Goal: Information Seeking & Learning: Check status

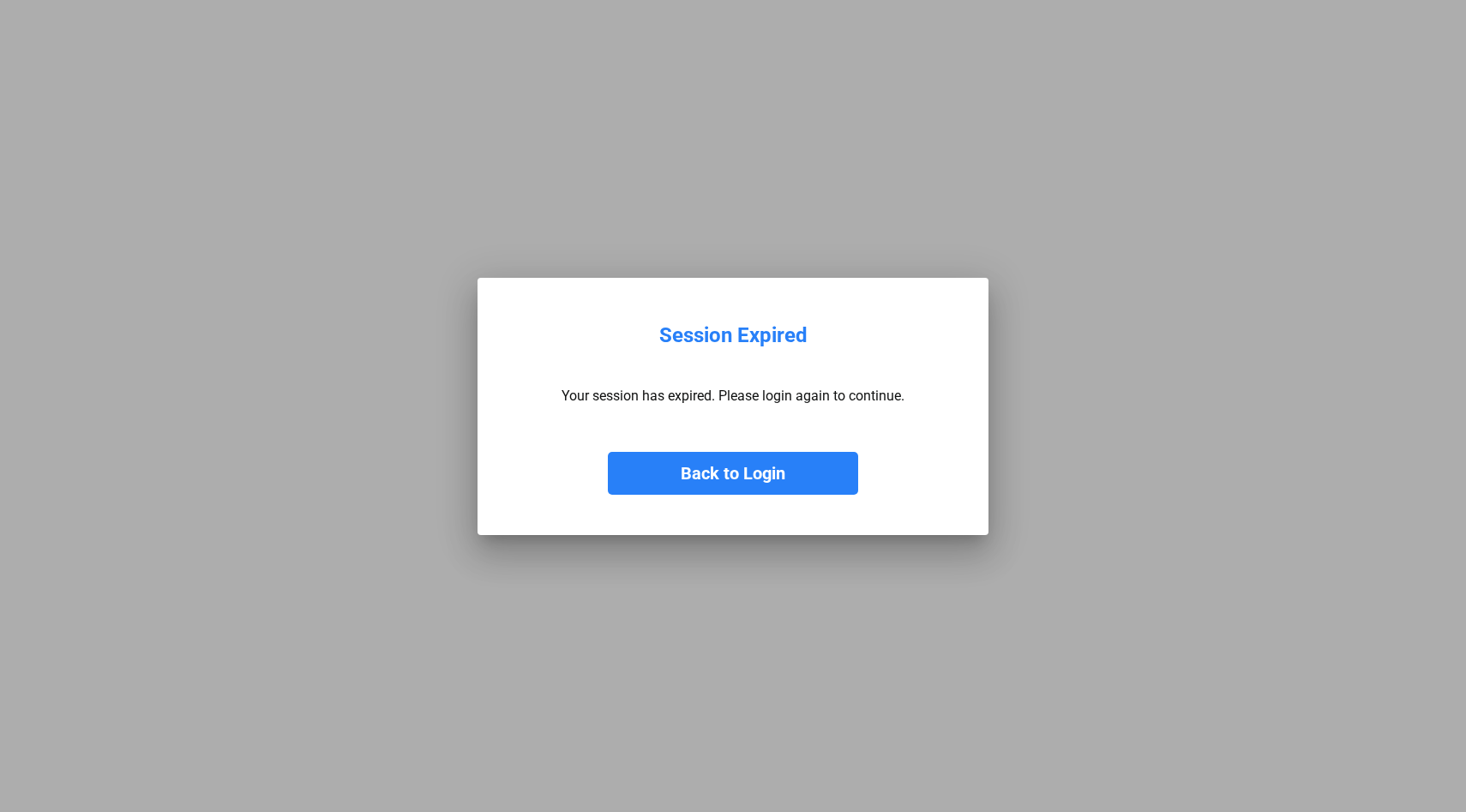
click at [703, 478] on button "Back to Login" at bounding box center [733, 474] width 250 height 43
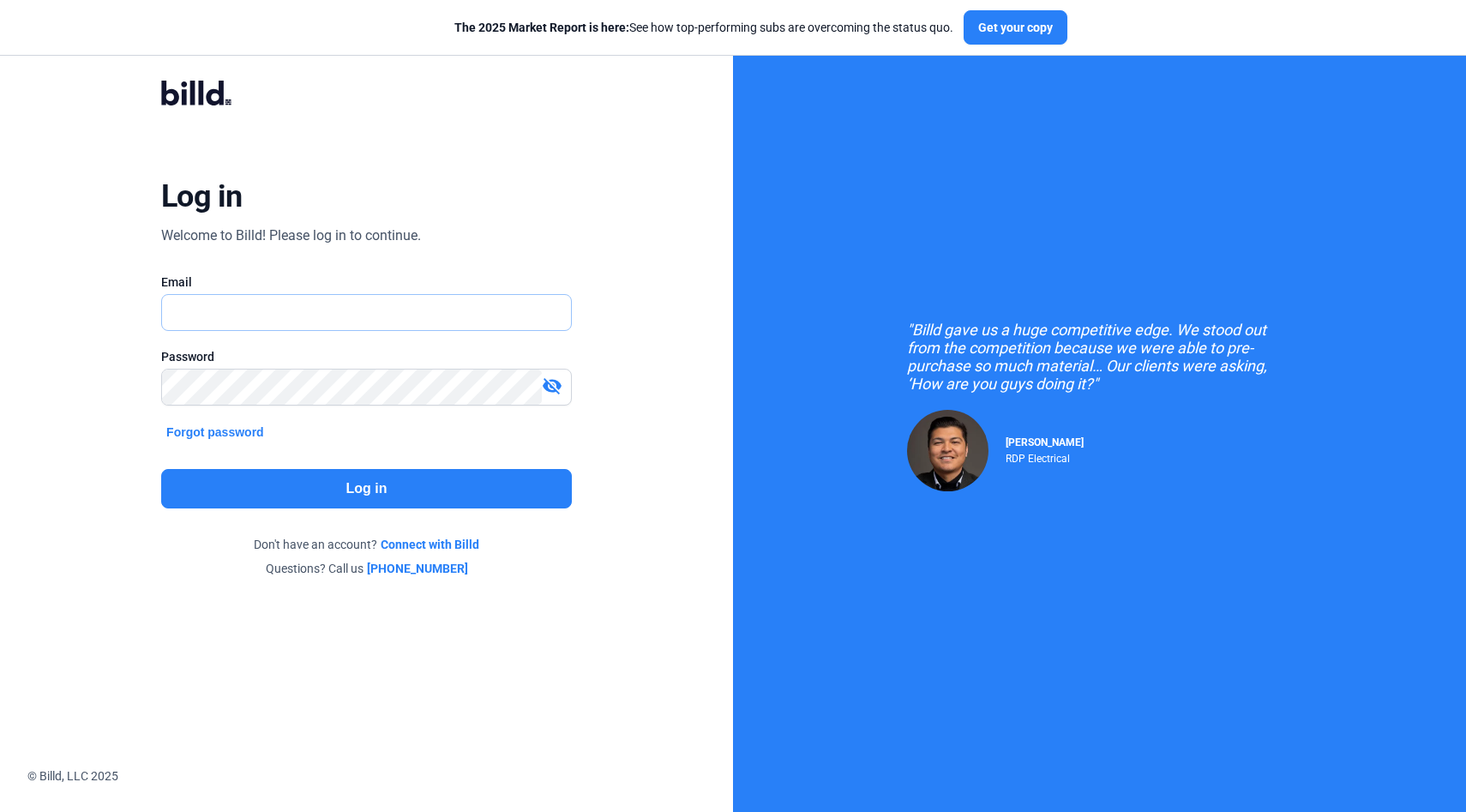
type input "[EMAIL_ADDRESS][DOMAIN_NAME]"
click at [390, 308] on input "[EMAIL_ADDRESS][DOMAIN_NAME]" at bounding box center [357, 312] width 390 height 35
click at [456, 490] on button "Log in" at bounding box center [367, 489] width 411 height 39
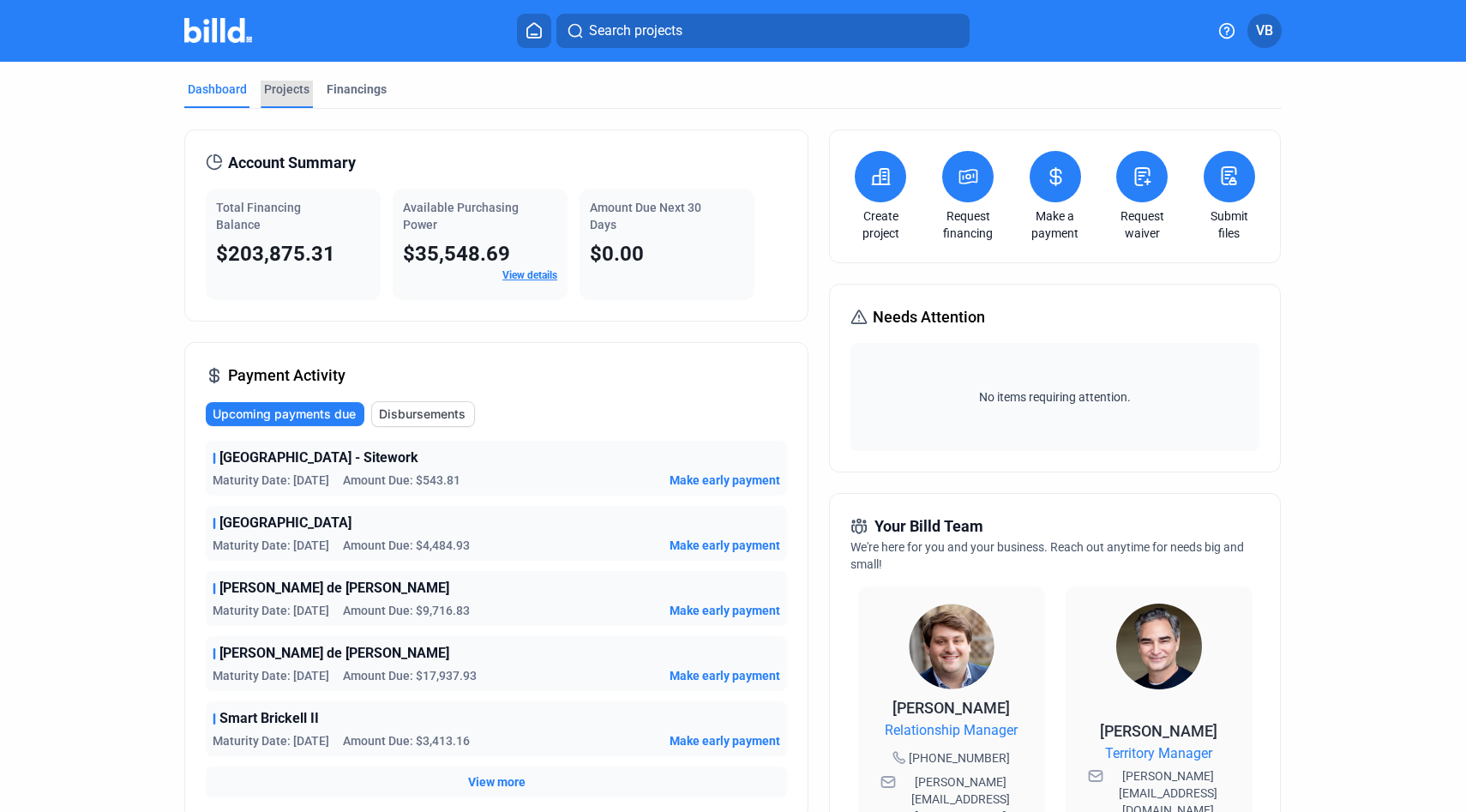
click at [298, 91] on div "Projects" at bounding box center [286, 89] width 46 height 17
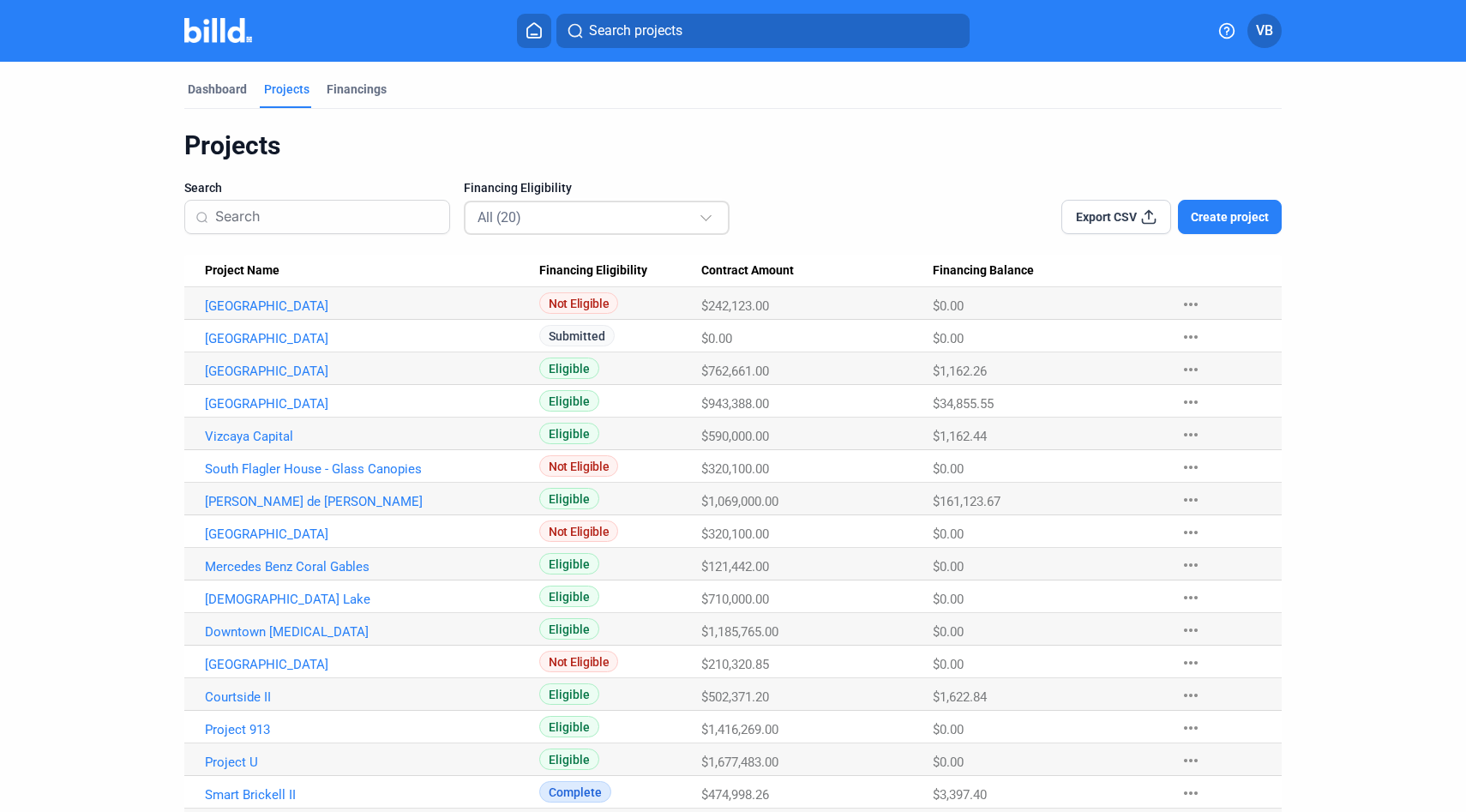
click at [575, 215] on div "All (20)" at bounding box center [588, 216] width 222 height 22
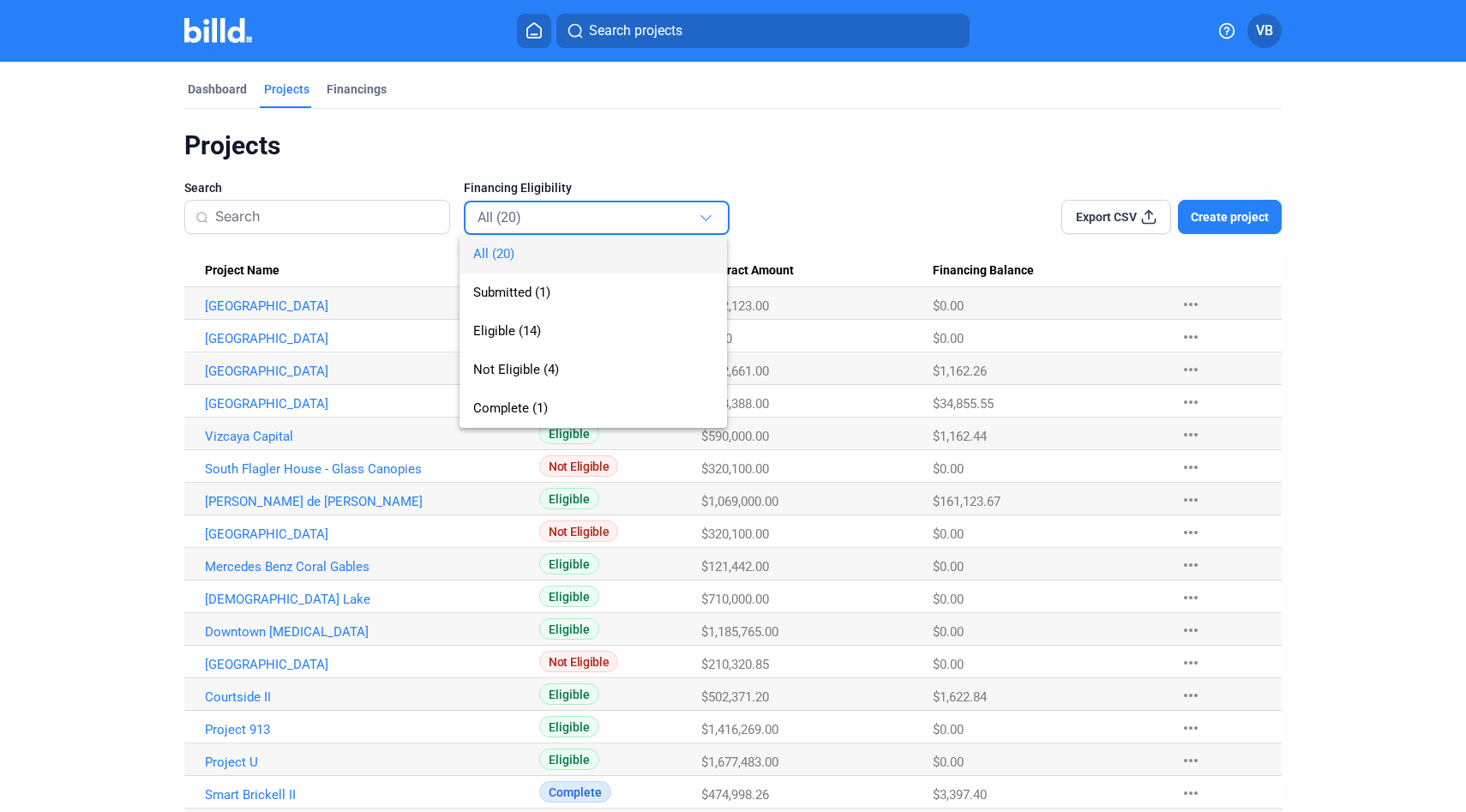
click at [543, 221] on div "All (20) Submitted (1) Eligible (14) Not Eligible (4) Complete (1)" at bounding box center [580, 314] width 240 height 227
click at [500, 150] on div at bounding box center [733, 406] width 1466 height 812
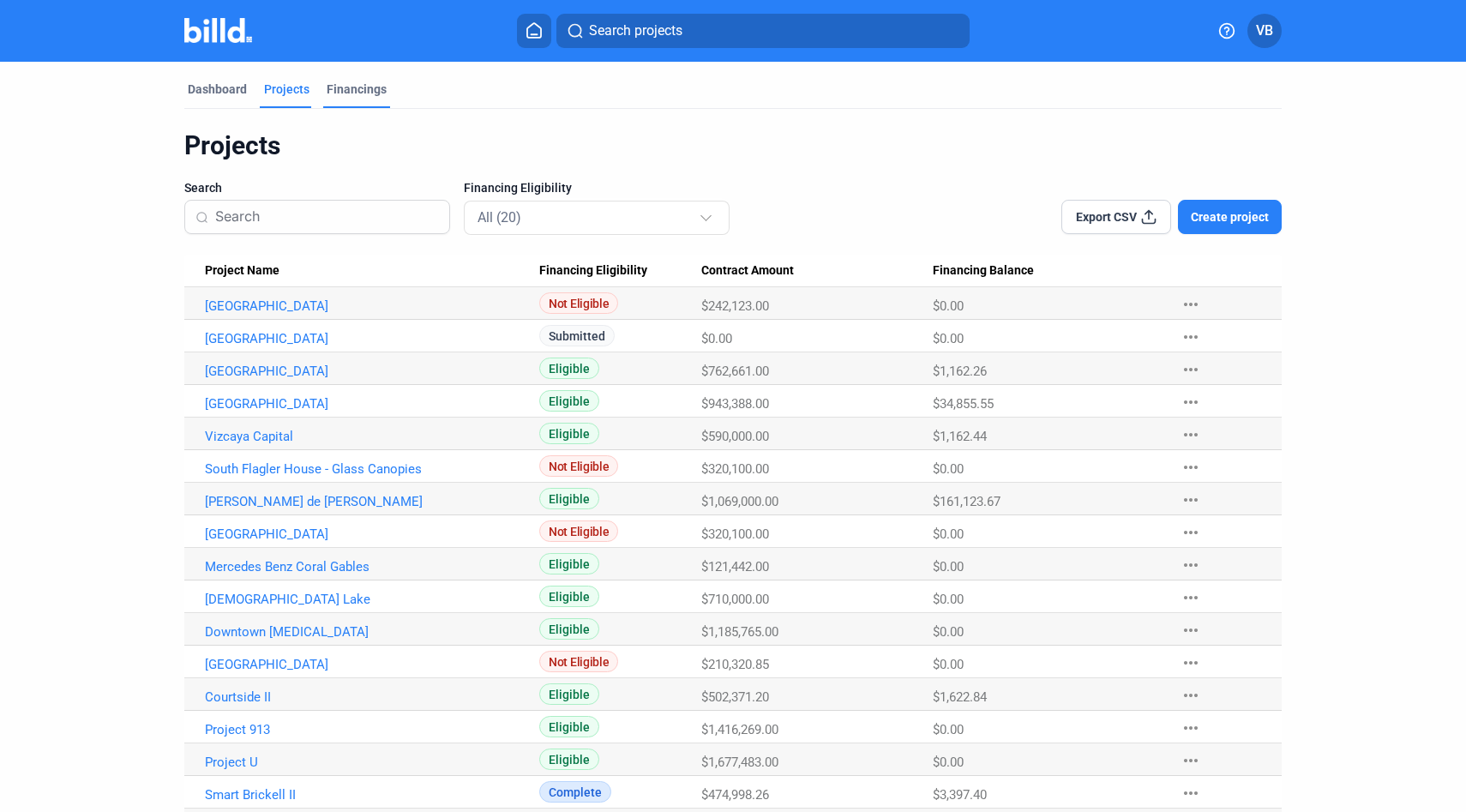
click at [358, 92] on div "Financings" at bounding box center [356, 89] width 60 height 17
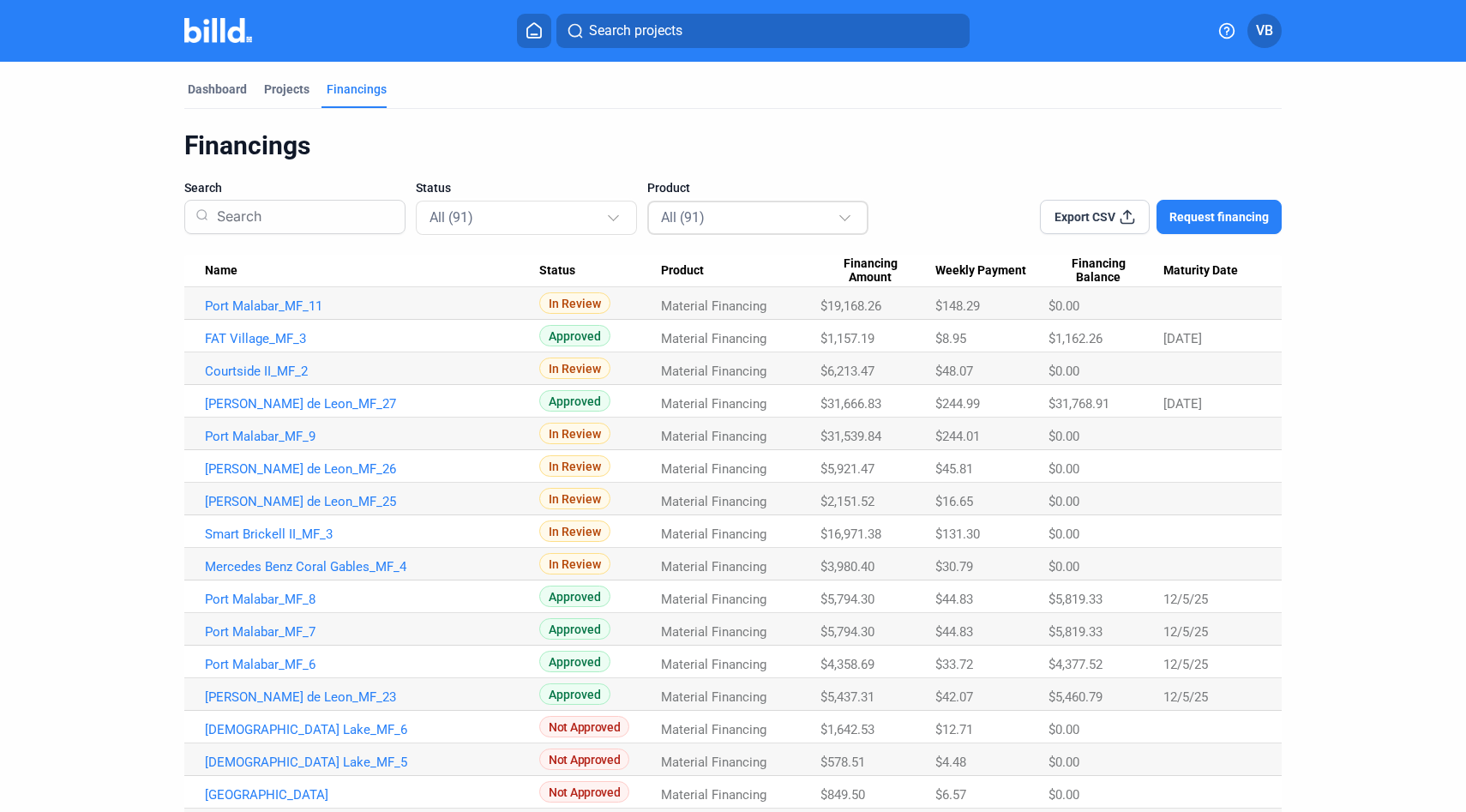
click at [685, 215] on mat-select-trigger "All (91)" at bounding box center [683, 217] width 44 height 16
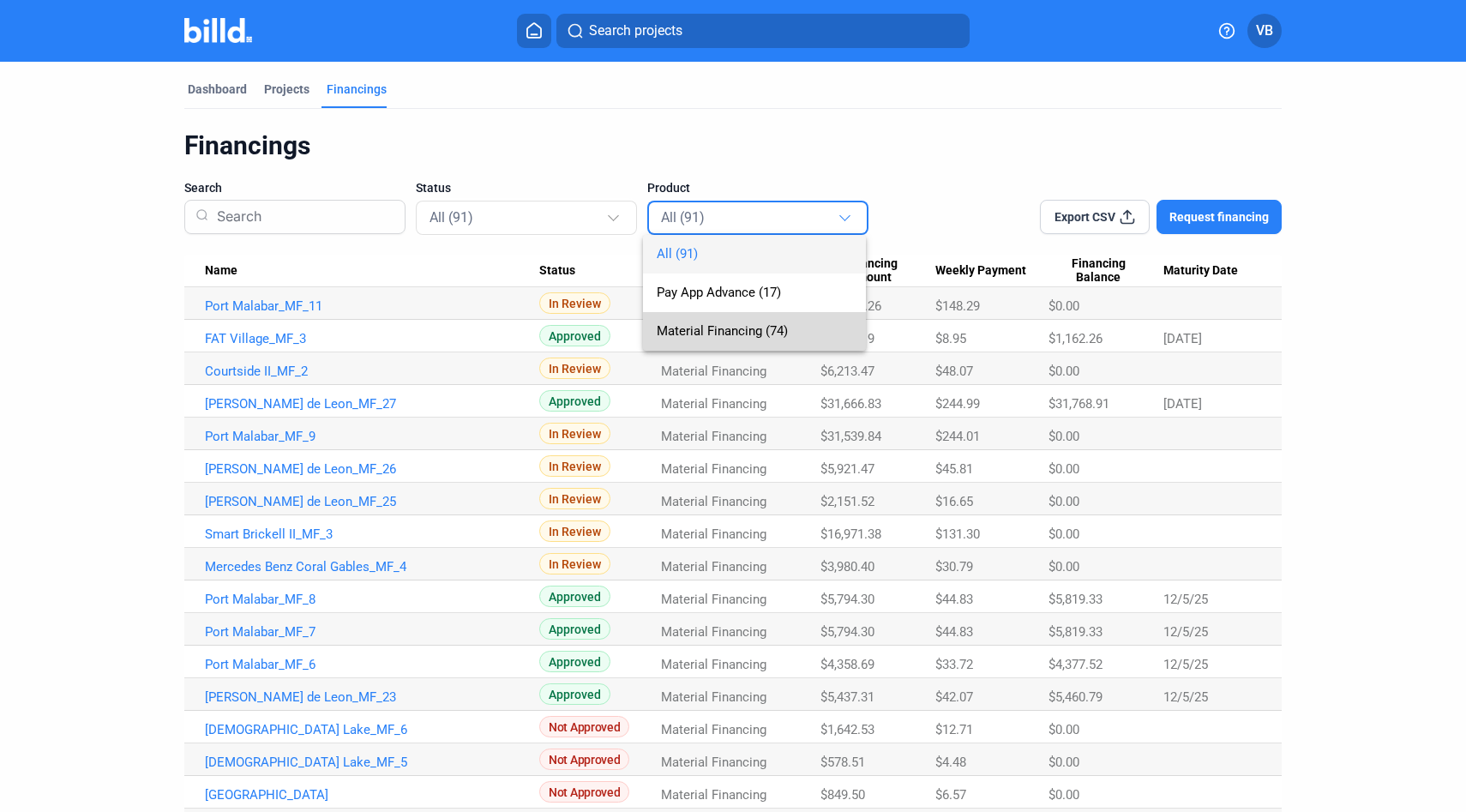
click at [688, 325] on span "Material Financing (74)" at bounding box center [722, 330] width 131 height 15
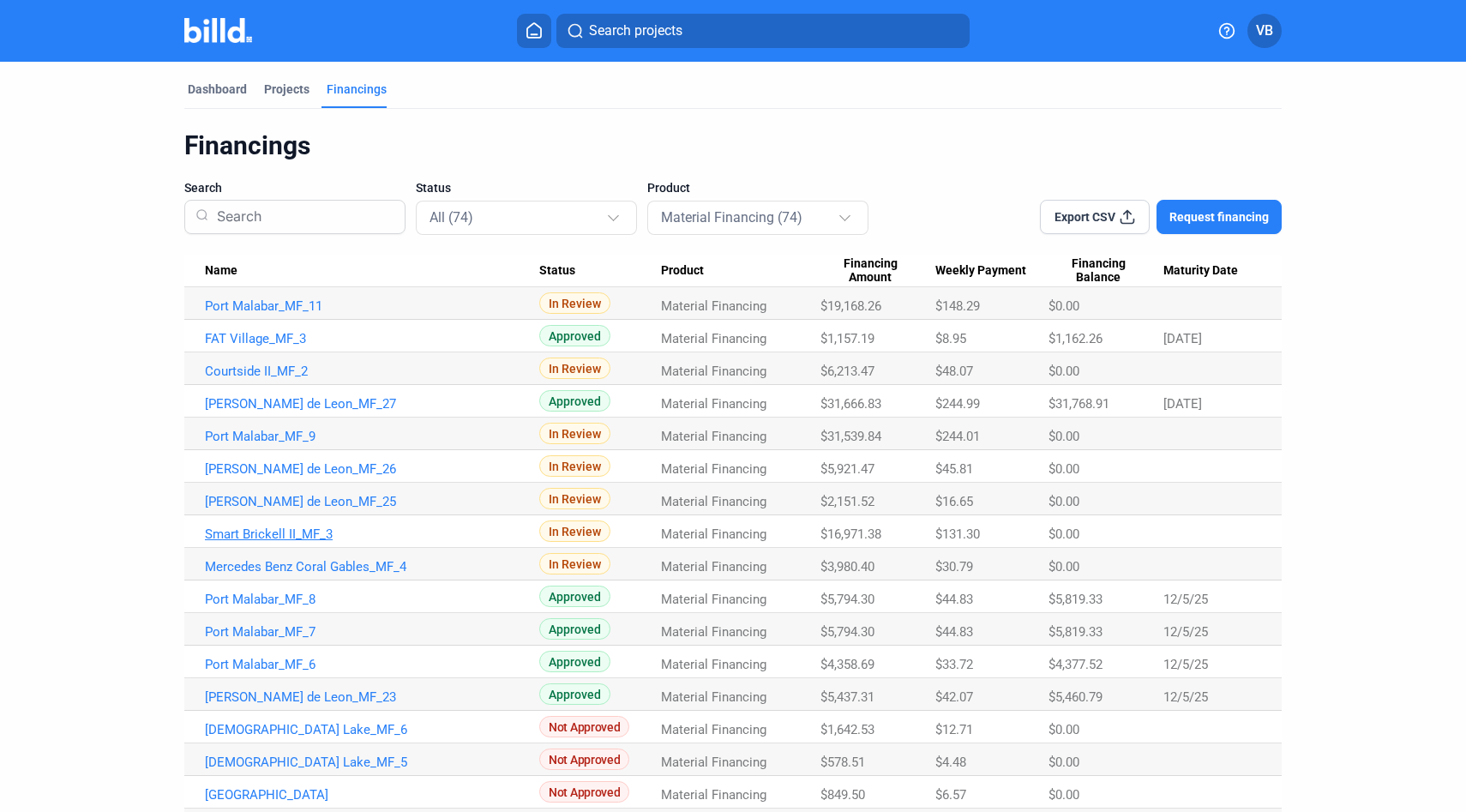
click at [307, 314] on link "Smart Brickell II_MF_3" at bounding box center [371, 306] width 335 height 15
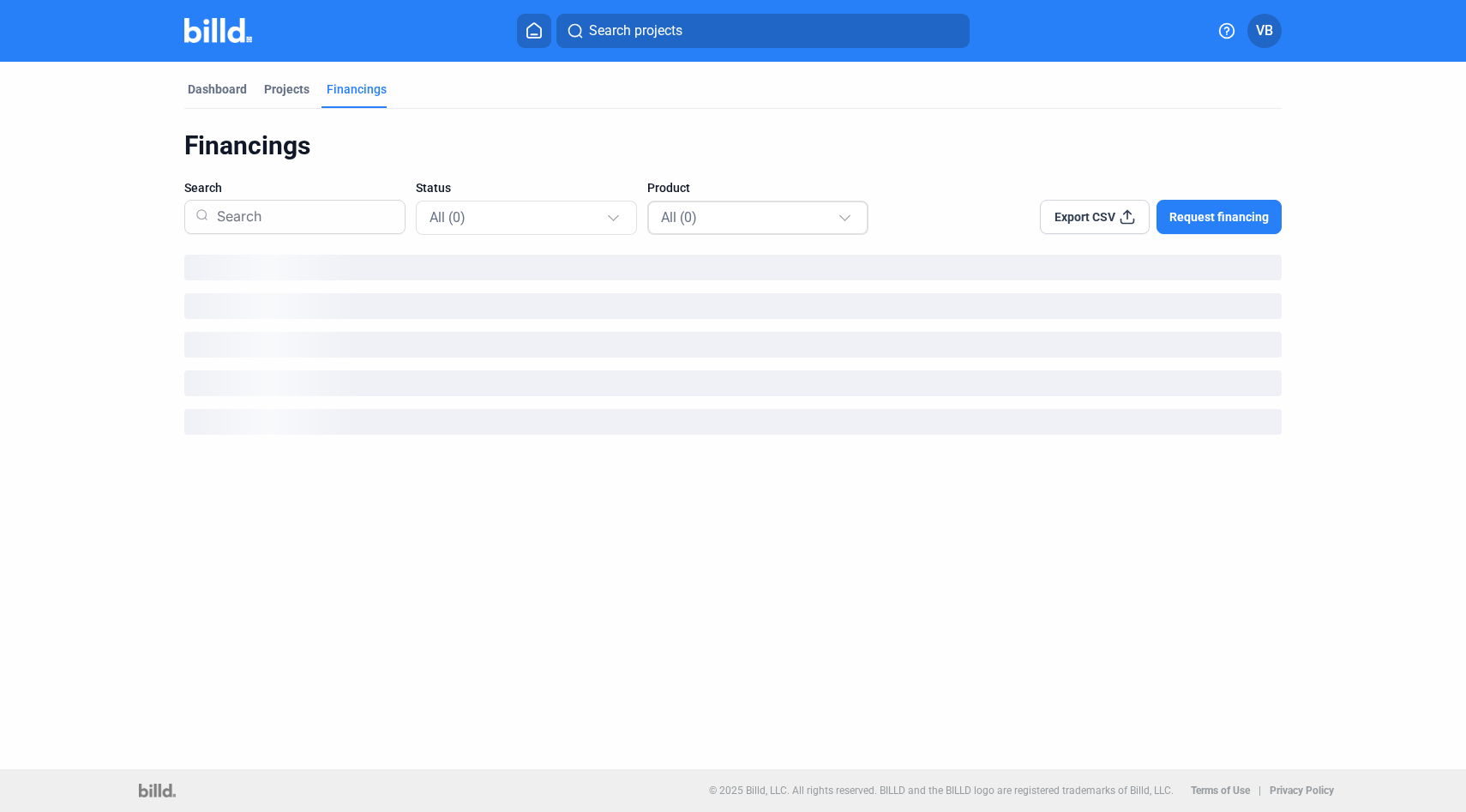
click at [739, 209] on div "All (0)" at bounding box center [749, 216] width 177 height 22
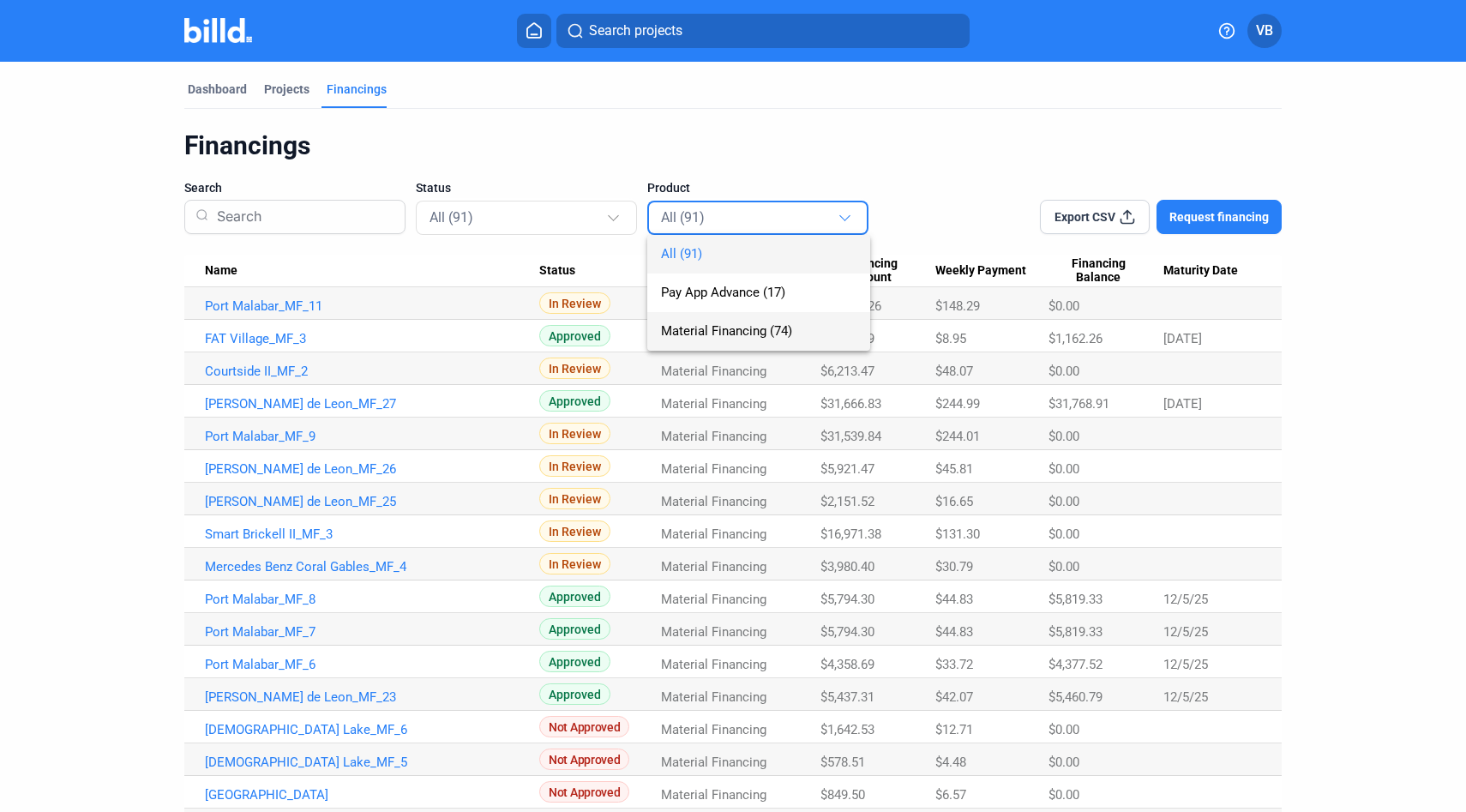
click at [773, 333] on span "Material Financing (74)" at bounding box center [727, 330] width 131 height 15
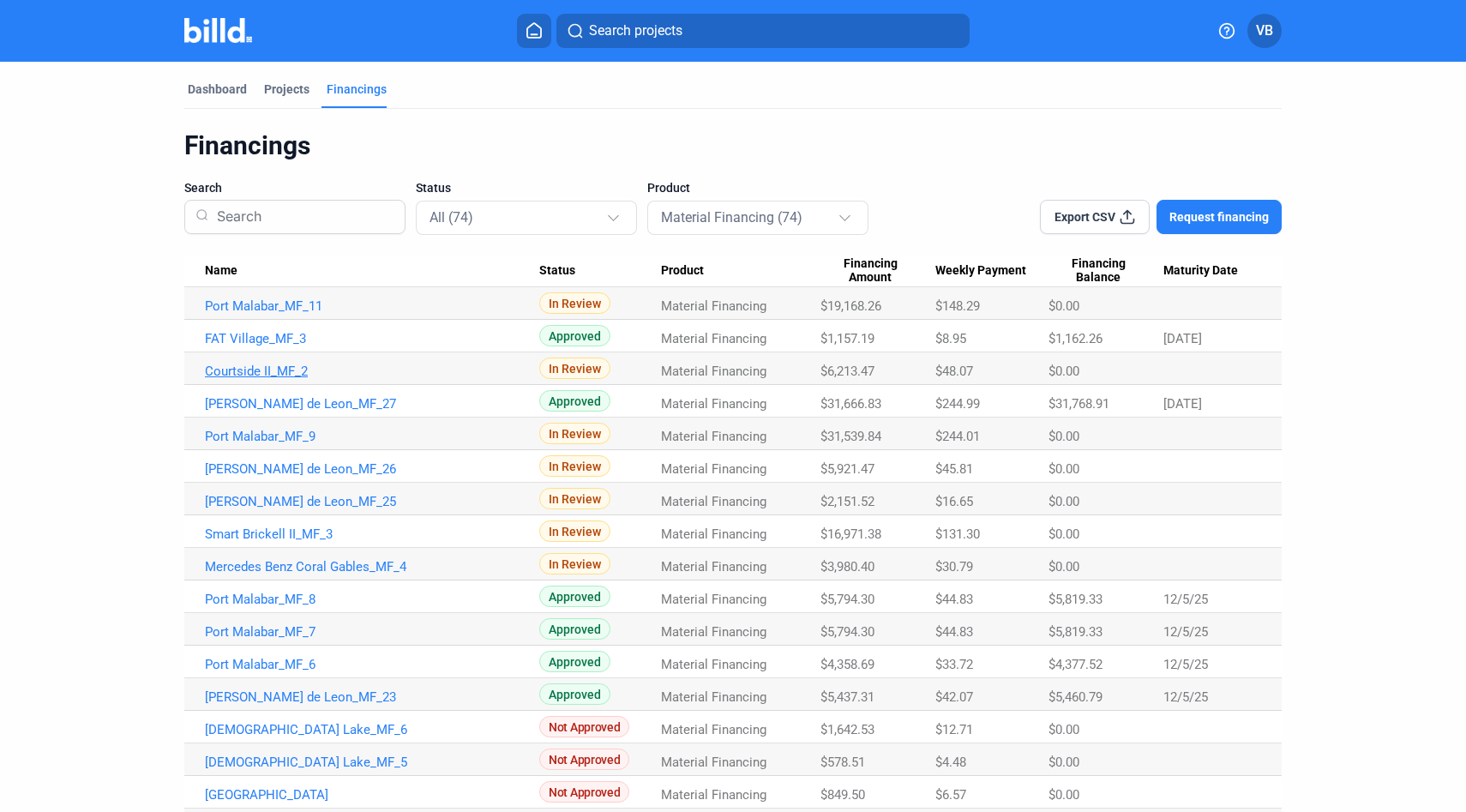
click at [286, 314] on link "Courtside II_MF_2" at bounding box center [371, 306] width 335 height 15
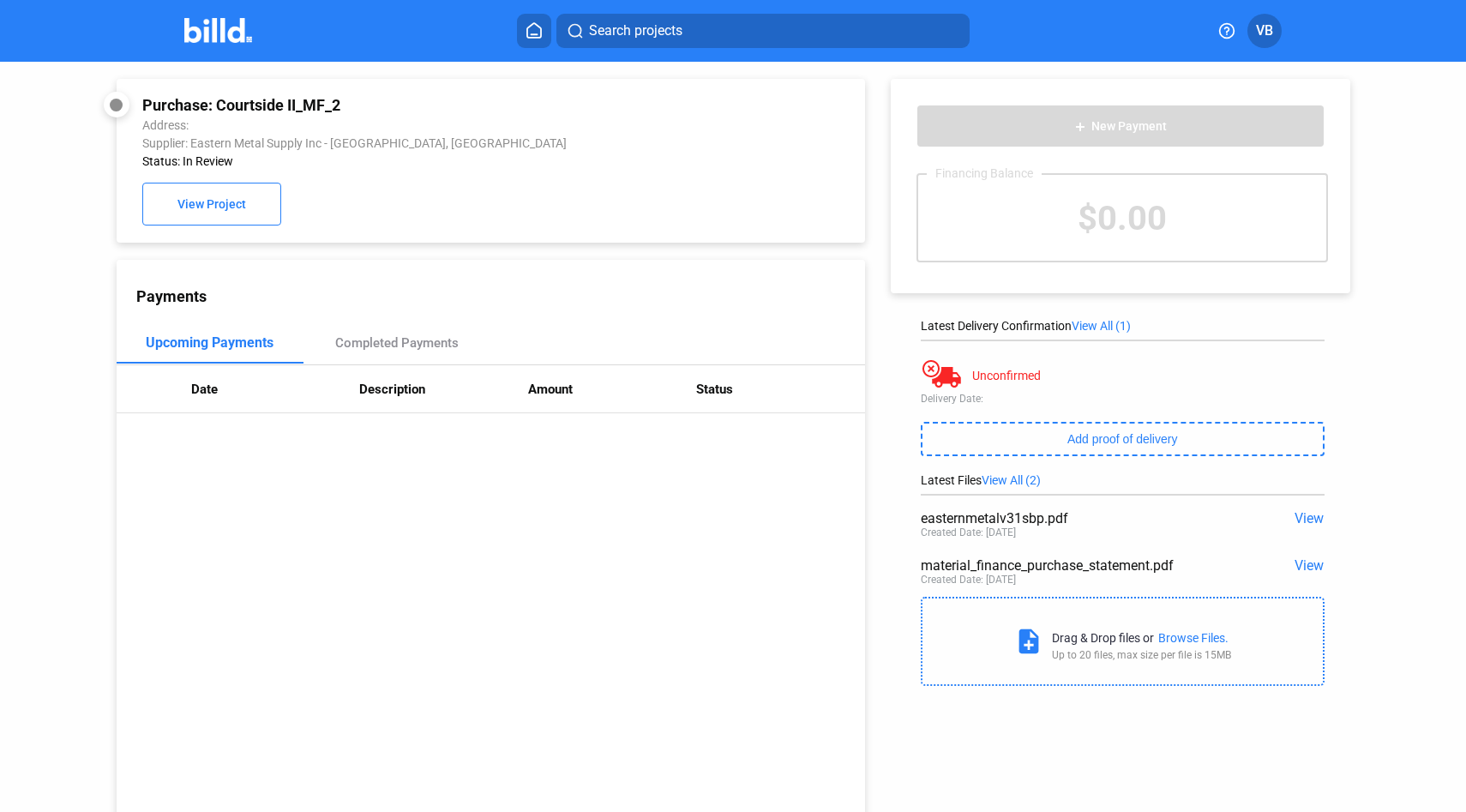
click at [1305, 515] on span "View" at bounding box center [1309, 519] width 29 height 16
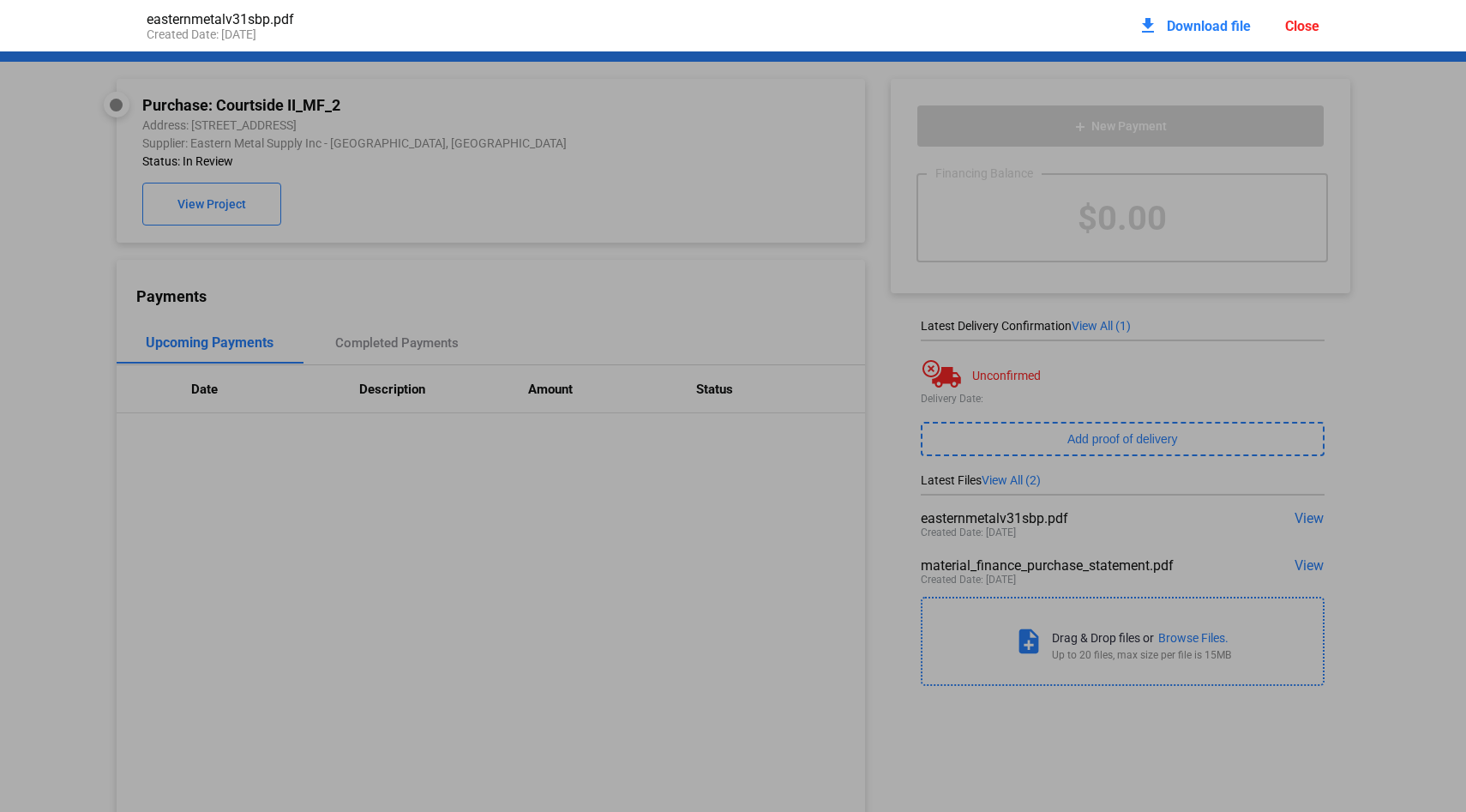
scroll to position [9, 0]
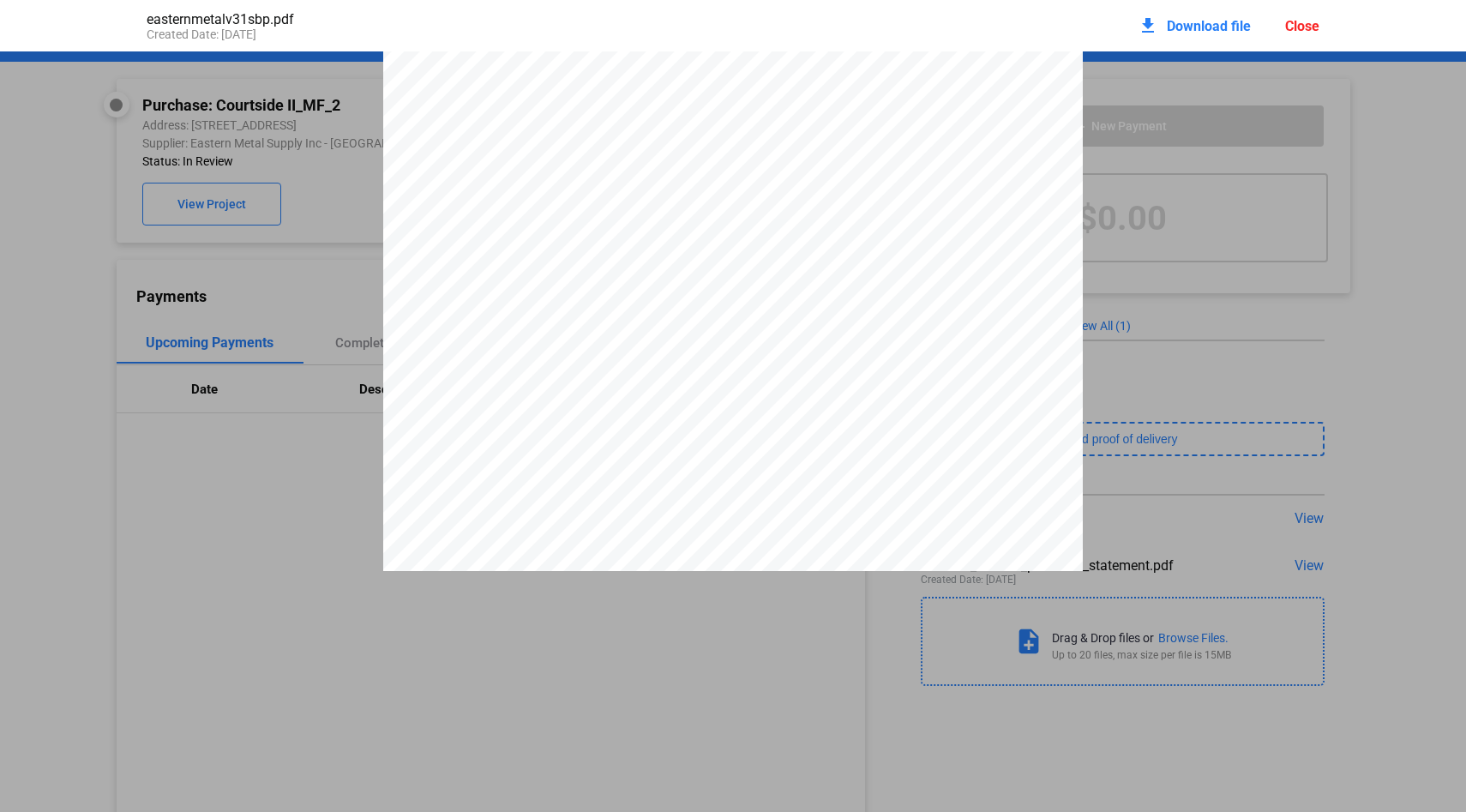
drag, startPoint x: 900, startPoint y: 100, endPoint x: 946, endPoint y: 100, distance: 46.0
click at [946, 100] on div at bounding box center [733, 496] width 700 height 905
click at [1308, 26] on div "Close" at bounding box center [1303, 26] width 34 height 16
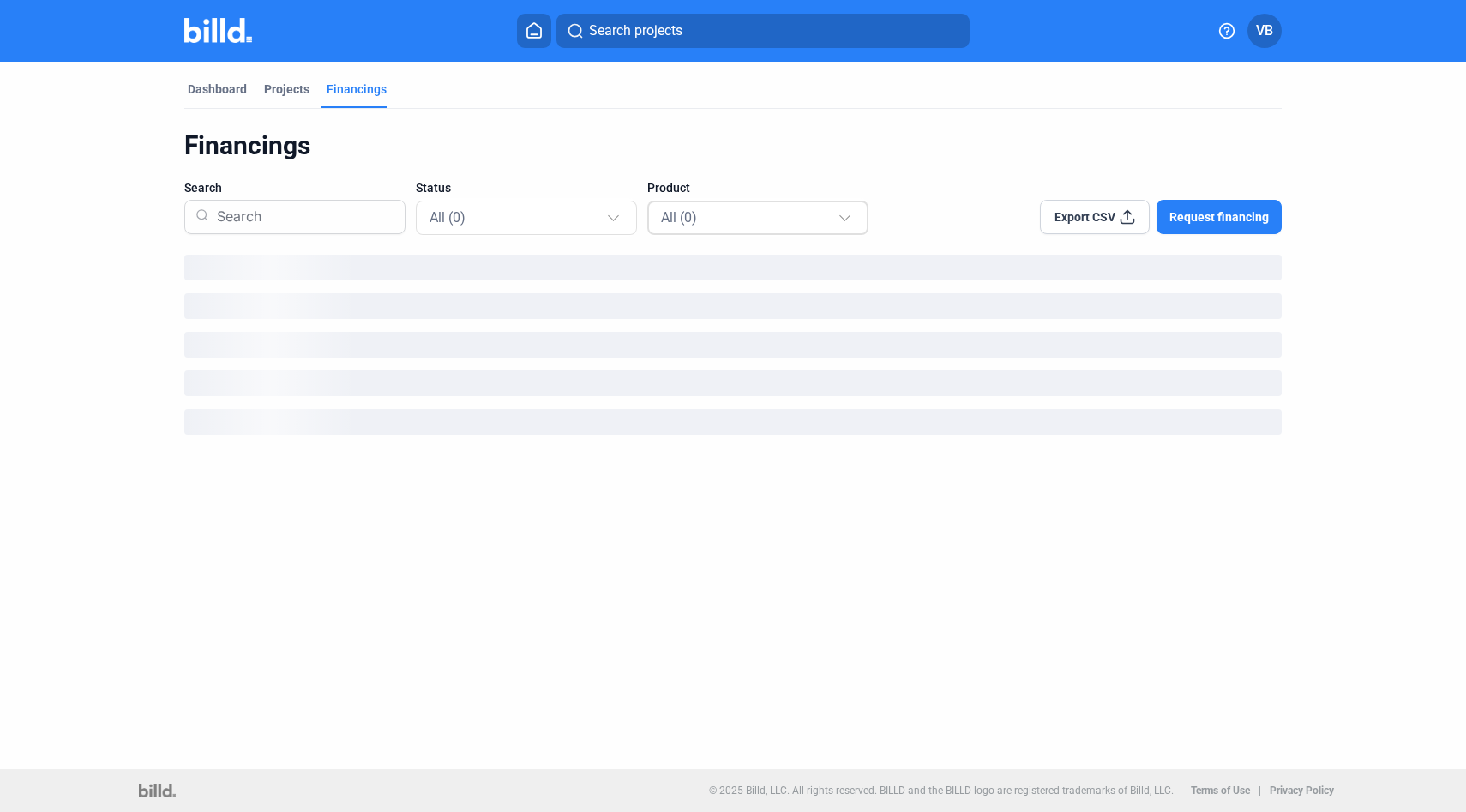
click at [735, 220] on div "All (0)" at bounding box center [749, 216] width 177 height 22
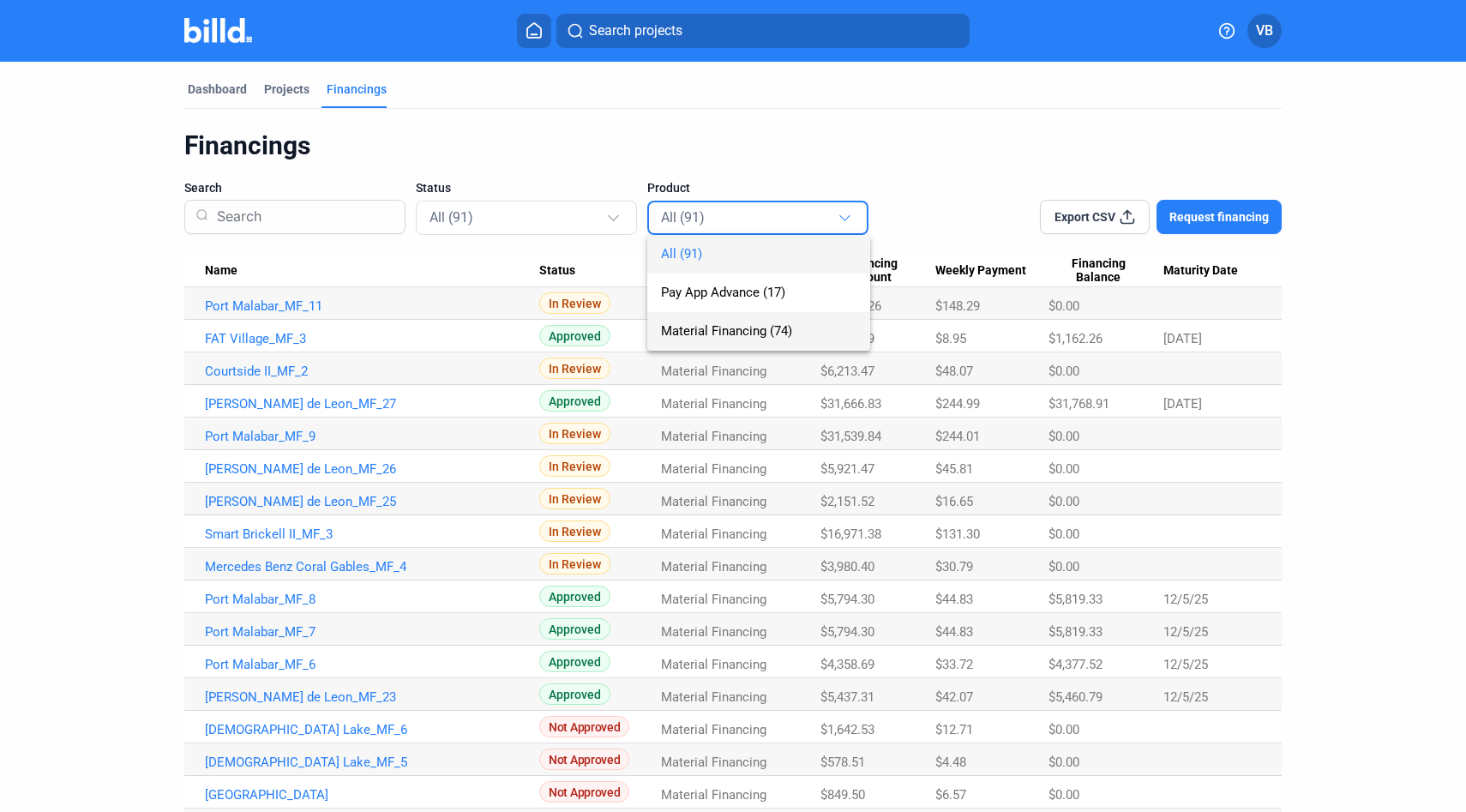
click at [788, 330] on span "Material Financing (74)" at bounding box center [727, 330] width 131 height 15
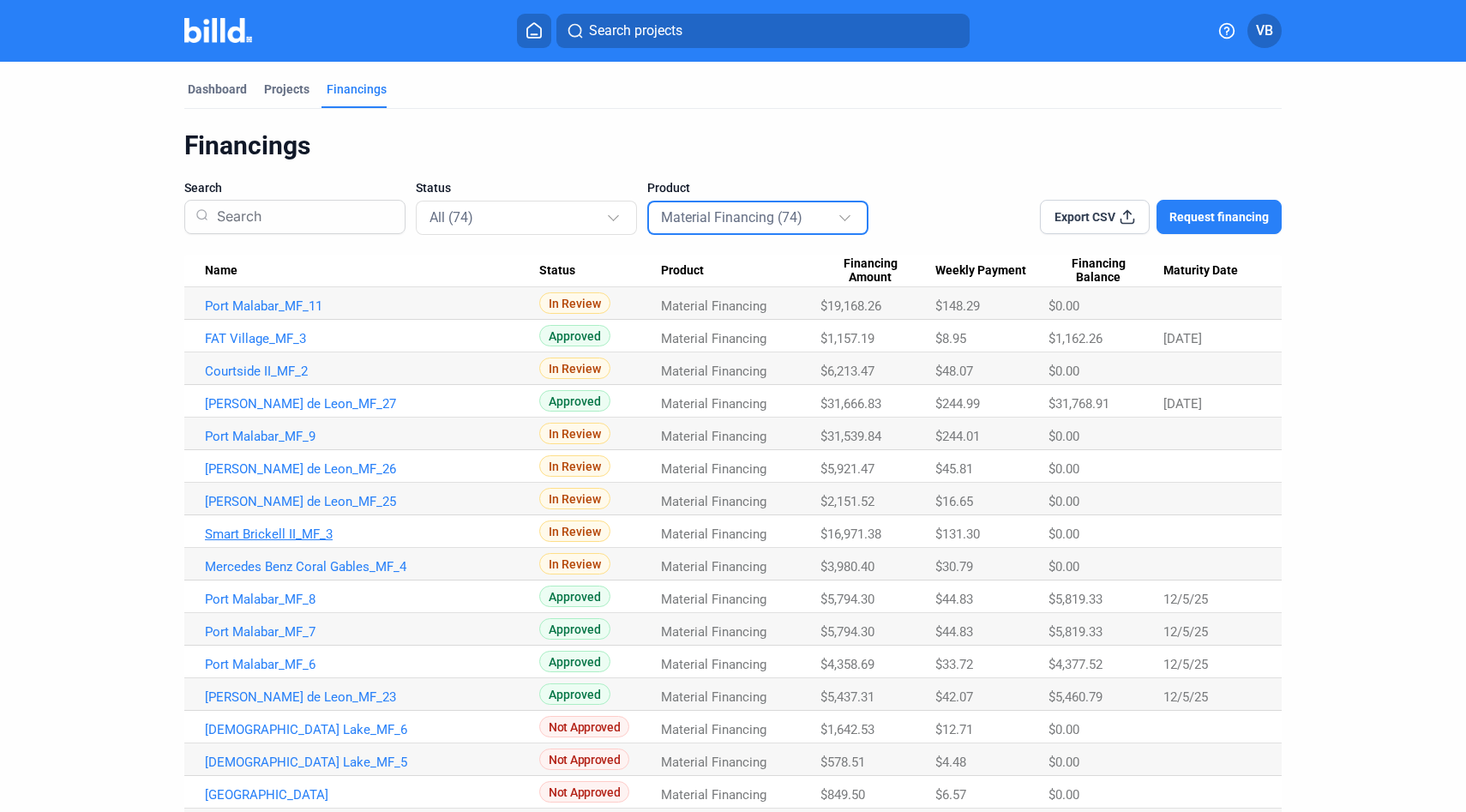
click at [298, 314] on link "Smart Brickell II_MF_3" at bounding box center [371, 306] width 335 height 15
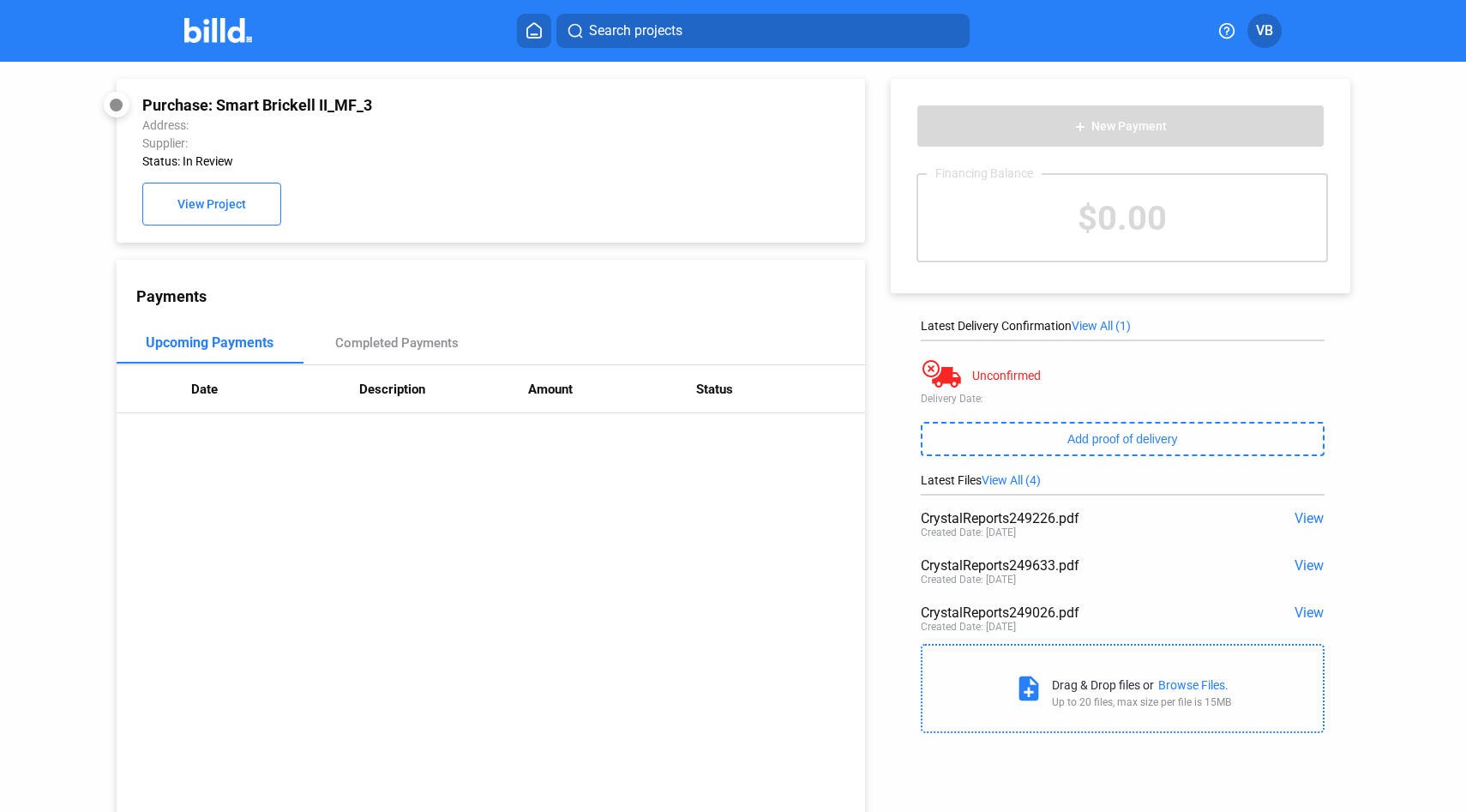
click at [1306, 516] on span "View" at bounding box center [1309, 519] width 29 height 16
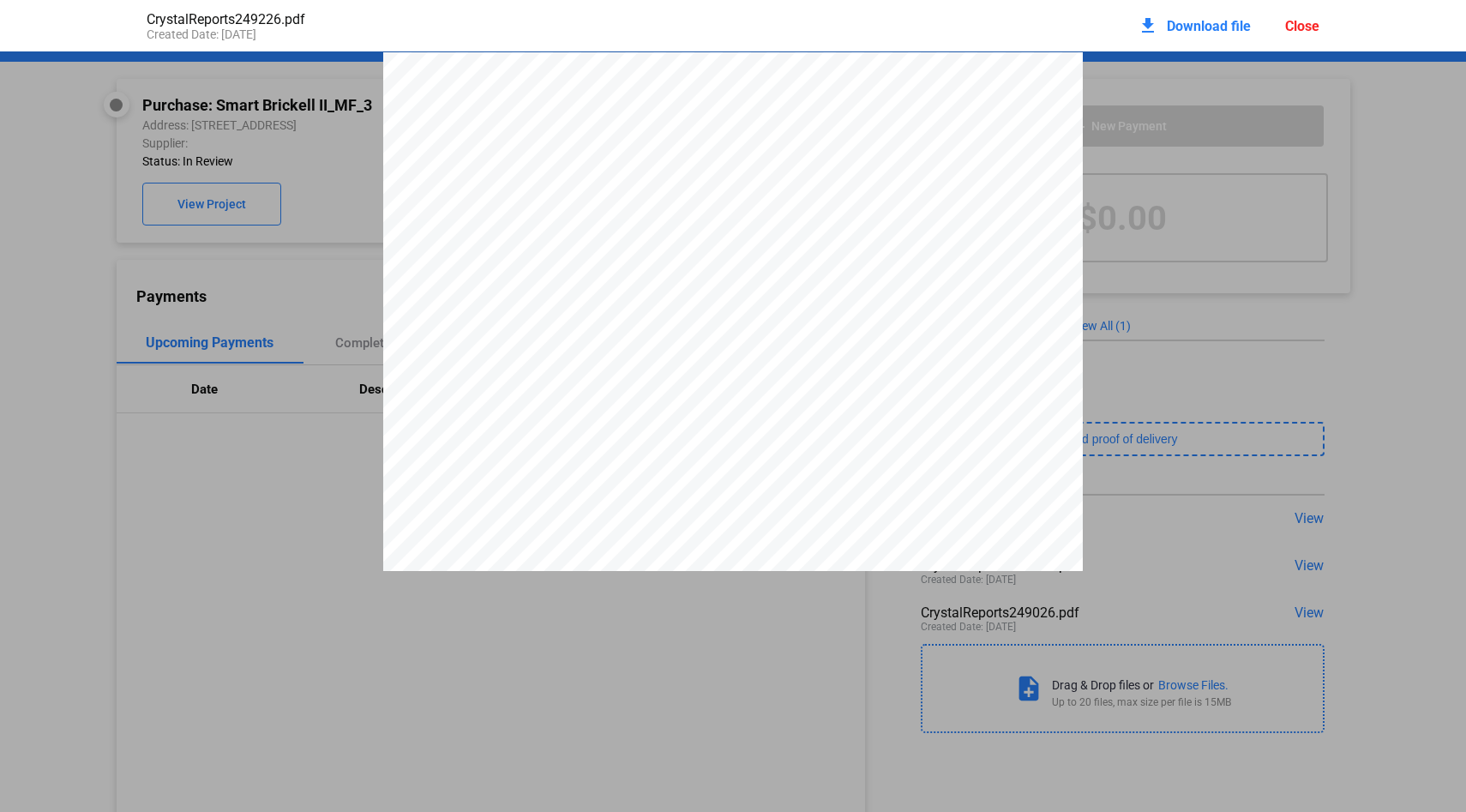
scroll to position [1, 0]
drag, startPoint x: 467, startPoint y: 339, endPoint x: 537, endPoint y: 339, distance: 70.0
click at [537, 339] on div "[PERSON_NAME] PERFORATING COMPANY [STREET_ADDRESS][PERSON_NAME] P.O. [GEOGRAPHI…" at bounding box center [733, 503] width 700 height 905
drag, startPoint x: 464, startPoint y: 201, endPoint x: 516, endPoint y: 201, distance: 52.0
click at [516, 201] on div "[PERSON_NAME] PERFORATING COMPANY [STREET_ADDRESS][PERSON_NAME] P.O. [GEOGRAPHI…" at bounding box center [733, 503] width 700 height 905
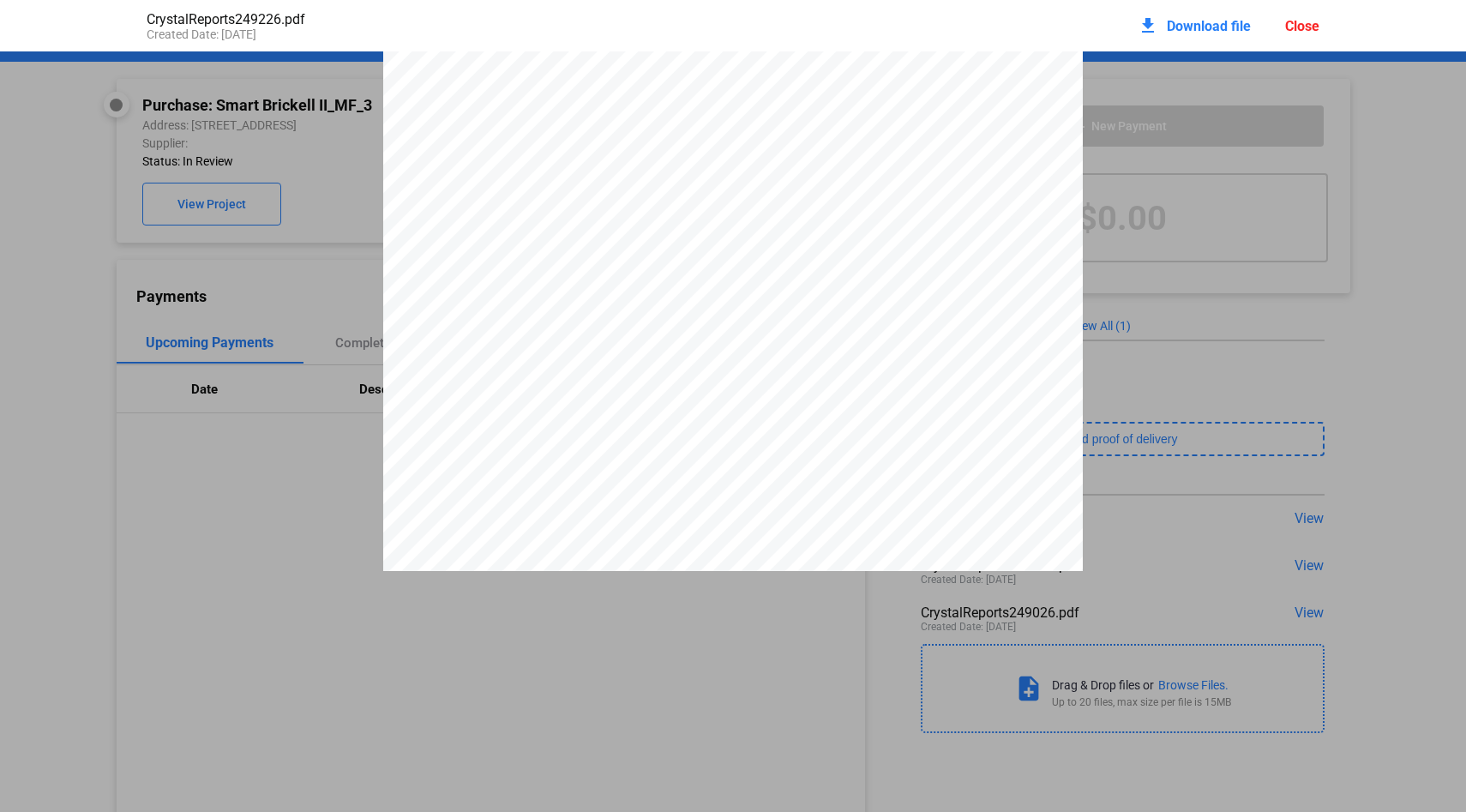
click at [511, 197] on span "249226" at bounding box center [493, 190] width 47 height 13
drag, startPoint x: 513, startPoint y: 197, endPoint x: 467, endPoint y: 197, distance: 46.0
click at [466, 197] on div "[PERSON_NAME] PERFORATING COMPANY [STREET_ADDRESS][PERSON_NAME] P.O. [GEOGRAPHI…" at bounding box center [733, 503] width 700 height 905
click at [532, 197] on div "[PERSON_NAME] PERFORATING COMPANY [STREET_ADDRESS][PERSON_NAME] P.O. [GEOGRAPHI…" at bounding box center [733, 503] width 700 height 905
drag, startPoint x: 468, startPoint y: 201, endPoint x: 511, endPoint y: 193, distance: 43.7
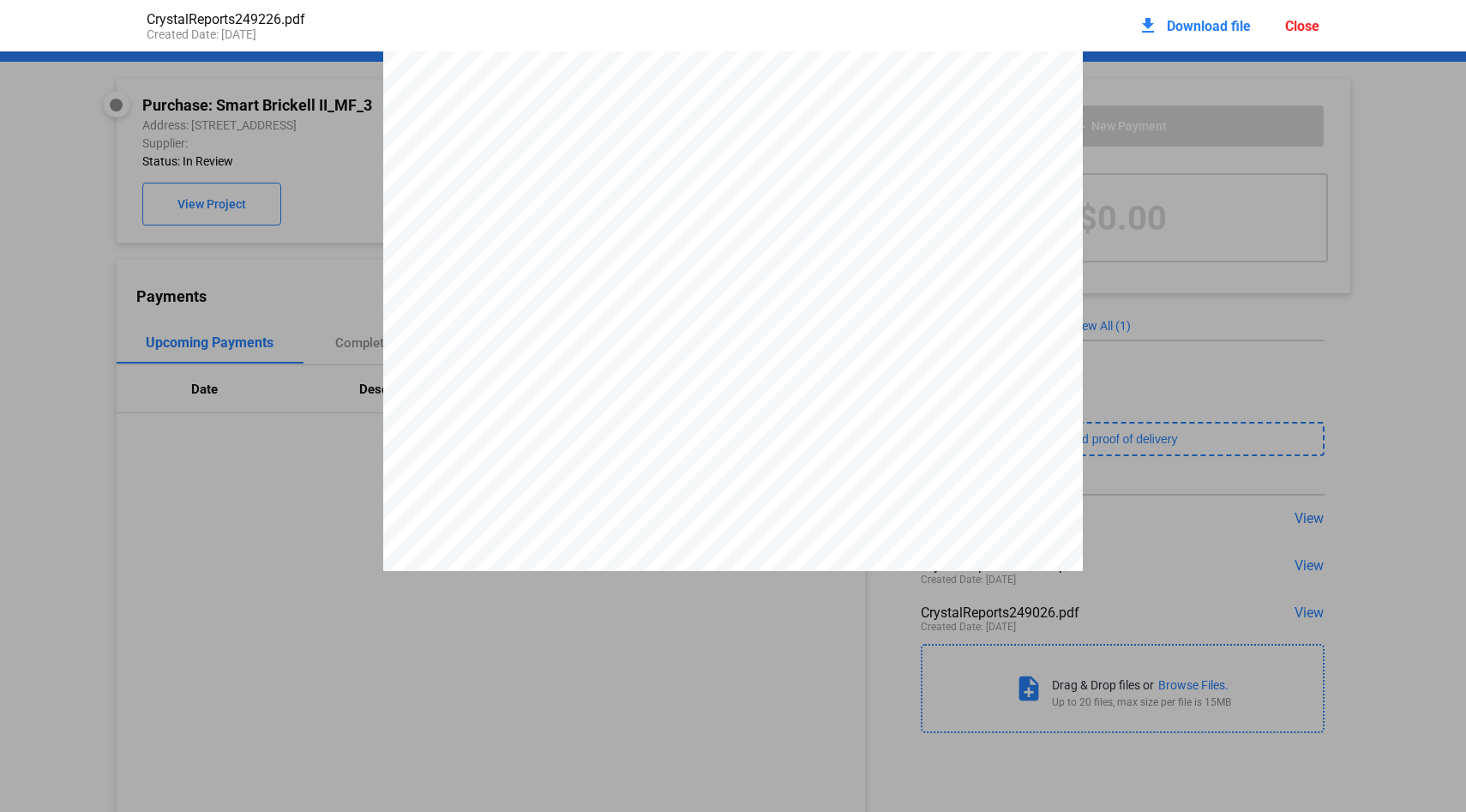
click at [510, 193] on span "249226" at bounding box center [493, 190] width 47 height 13
click at [1281, 378] on div "[PERSON_NAME] PERFORATING COMPANY [STREET_ADDRESS][PERSON_NAME] P.O. [GEOGRAPHI…" at bounding box center [733, 503] width 1466 height 905
click at [1306, 26] on div "Close" at bounding box center [1303, 26] width 34 height 16
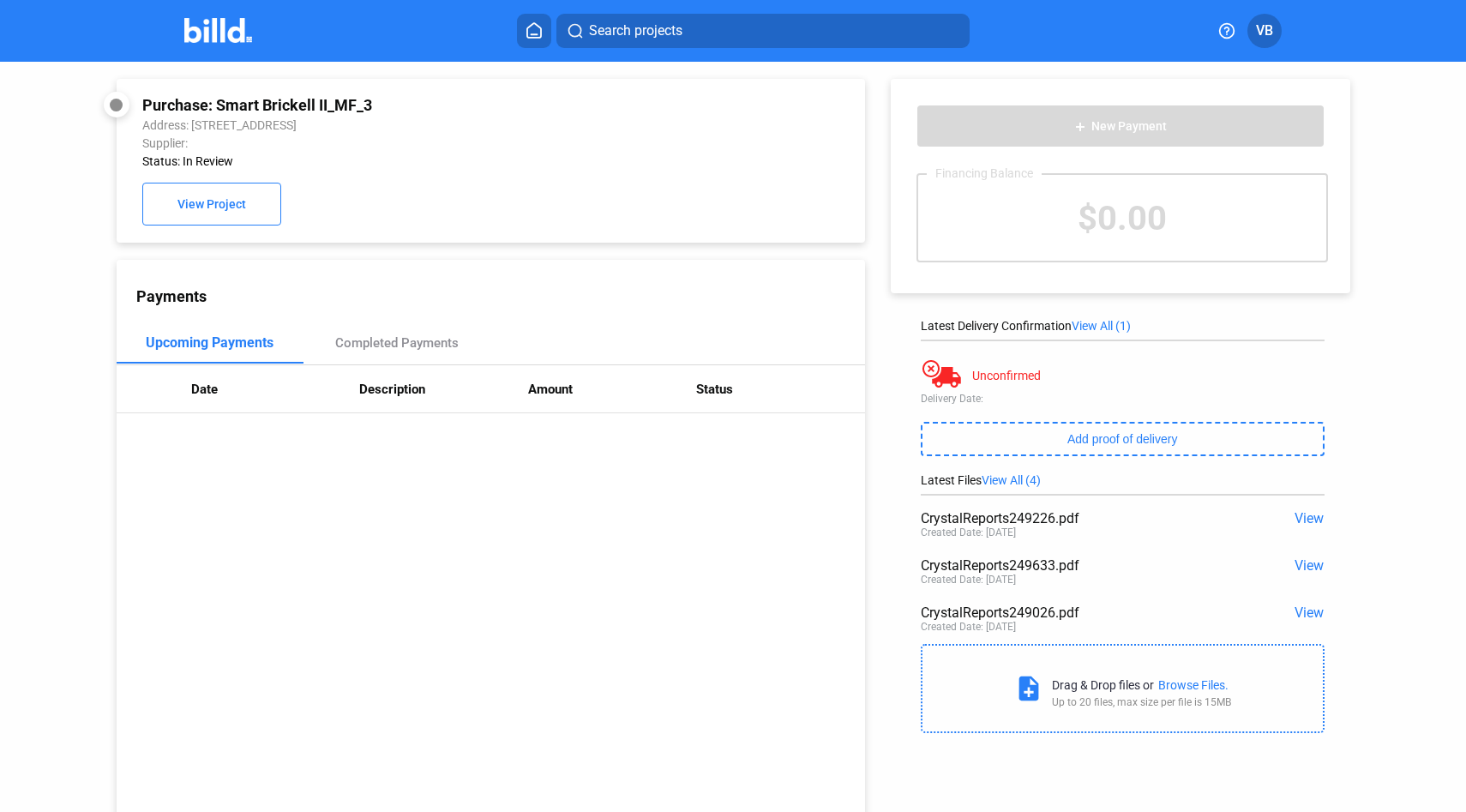
drag, startPoint x: 1007, startPoint y: 566, endPoint x: 1052, endPoint y: 564, distance: 45.0
click at [1052, 564] on div "CrystalReports249633.pdf" at bounding box center [1081, 565] width 322 height 16
copy div "249633"
click at [1037, 611] on div "CrystalReports249026.pdf" at bounding box center [1081, 613] width 322 height 16
drag, startPoint x: 1007, startPoint y: 610, endPoint x: 1052, endPoint y: 610, distance: 45.0
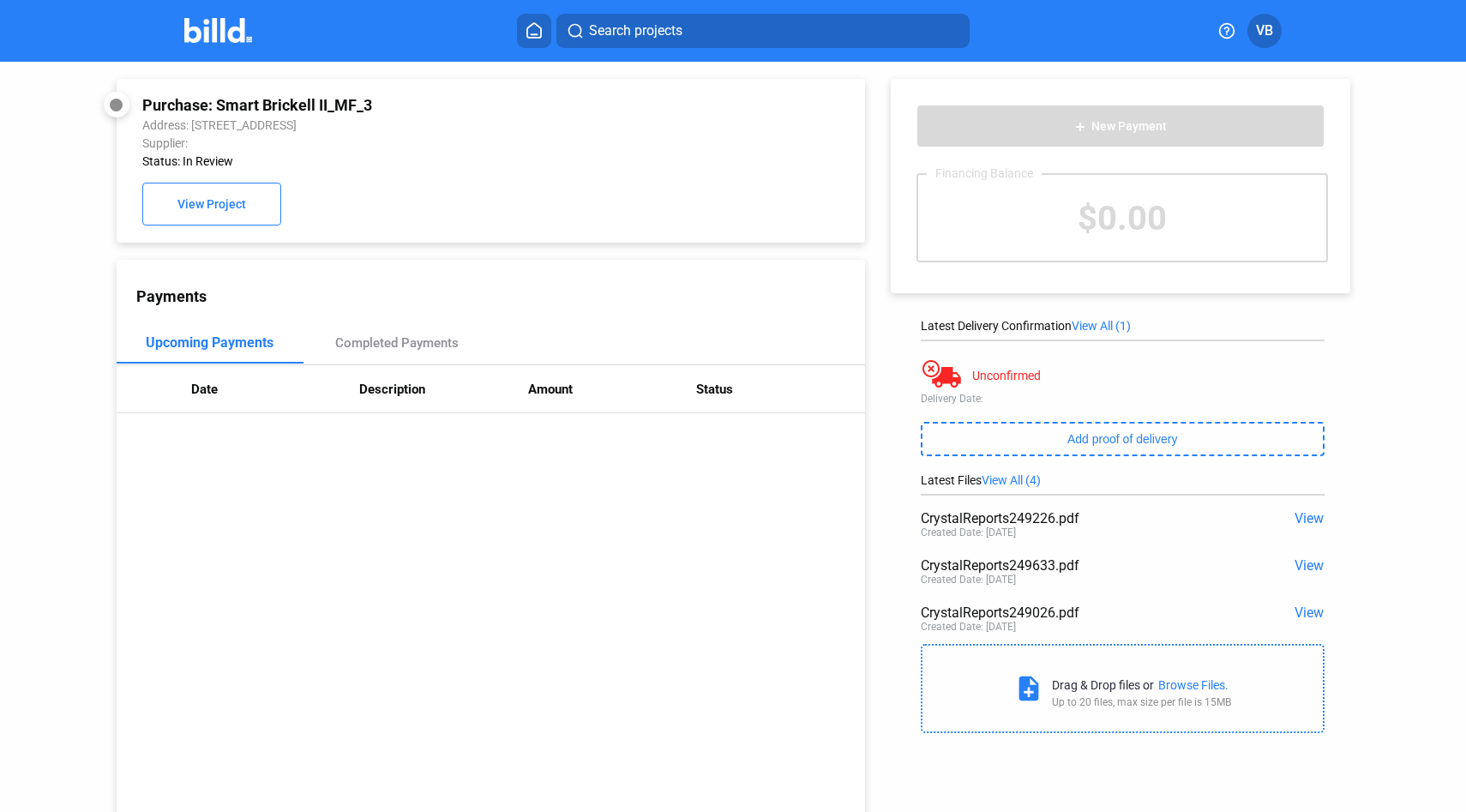
click at [1052, 610] on div "CrystalReports249026.pdf" at bounding box center [1081, 613] width 322 height 16
copy div "249026"
click at [658, 378] on th "Amount" at bounding box center [613, 389] width 169 height 48
click at [688, 443] on div "Payments Upcoming Payments Completed Payments Date Description Amount Status" at bounding box center [491, 546] width 748 height 572
click at [406, 389] on th "Description" at bounding box center [443, 389] width 169 height 48
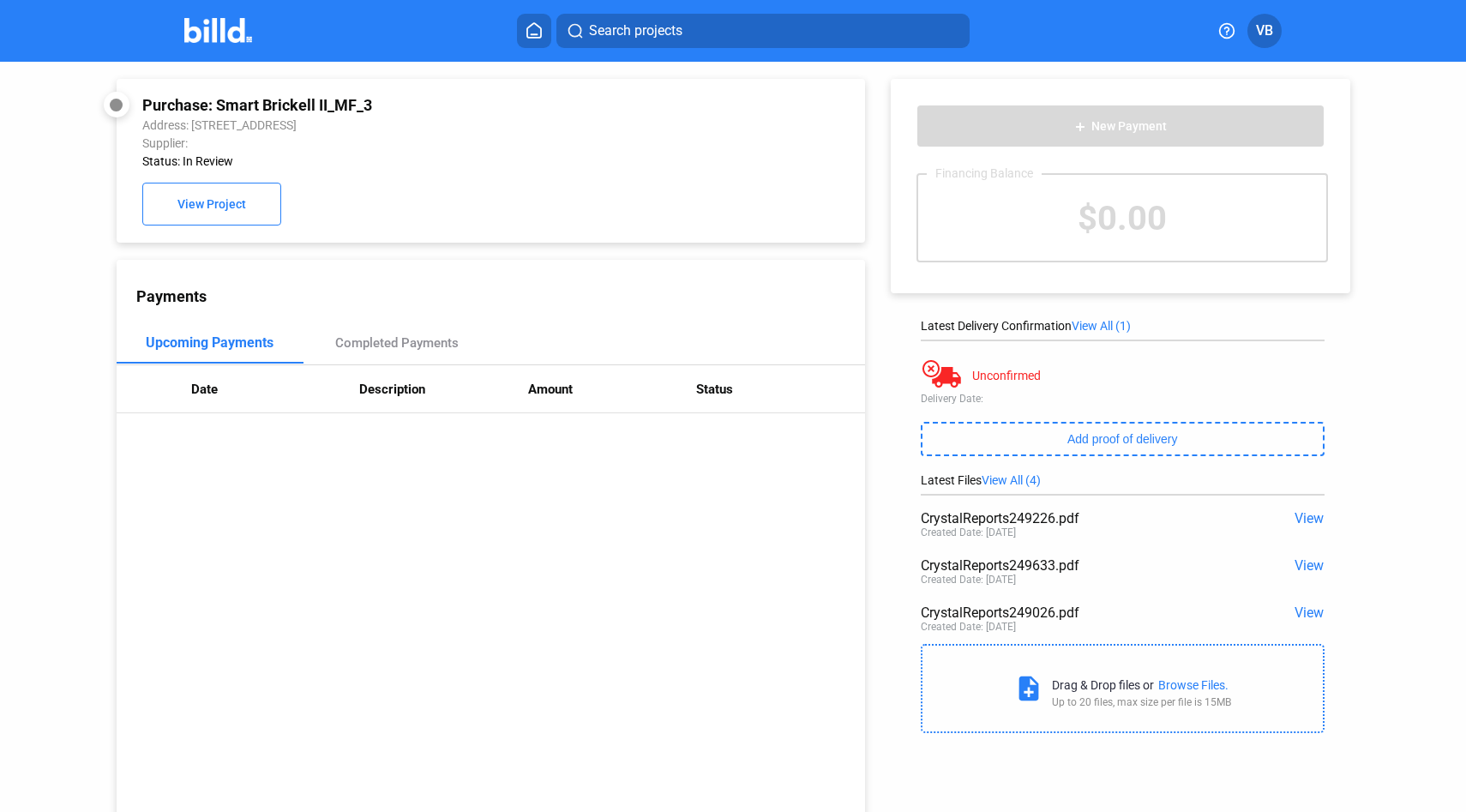
click at [231, 18] on img at bounding box center [218, 31] width 68 height 25
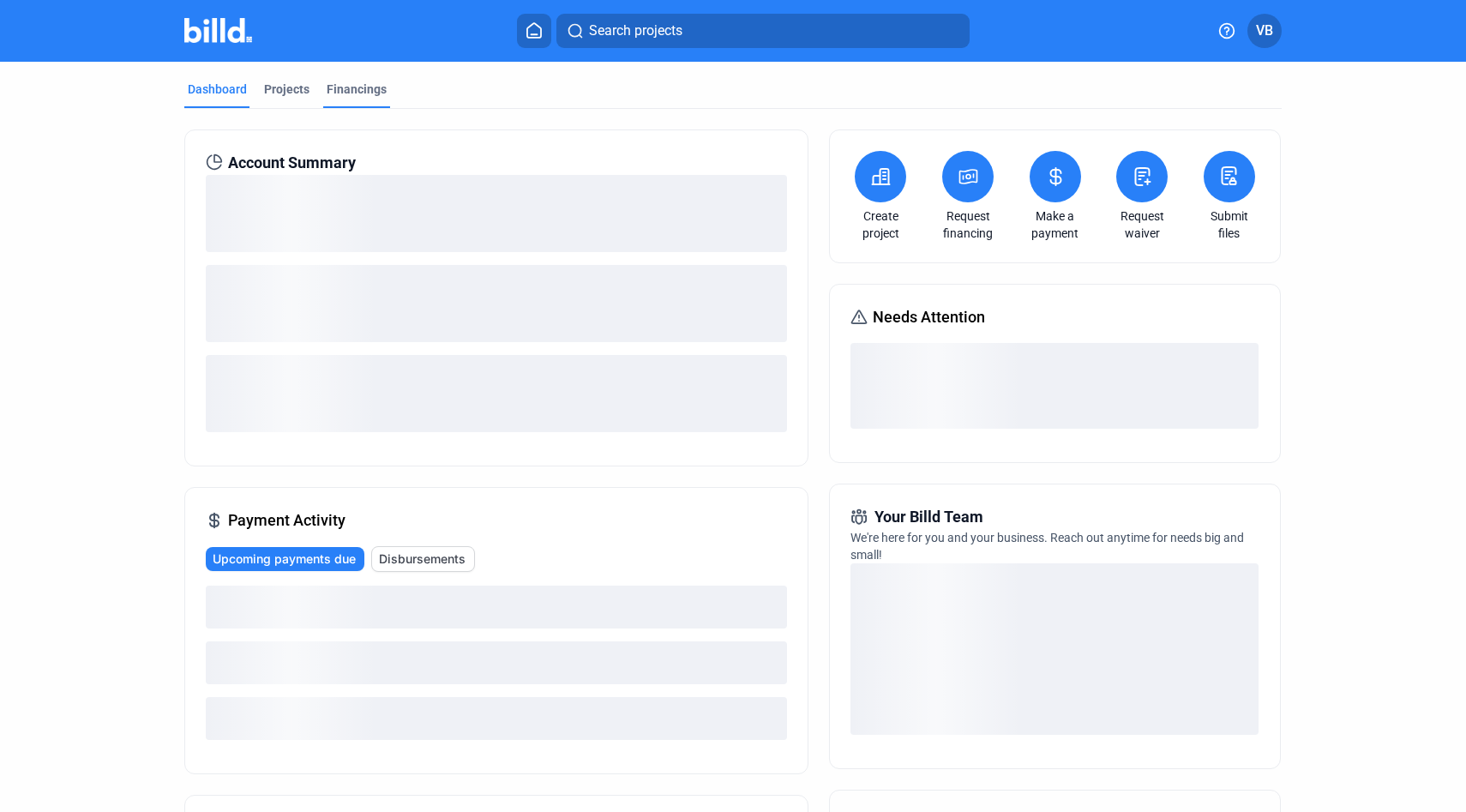
click at [356, 85] on div "Financings" at bounding box center [356, 89] width 60 height 17
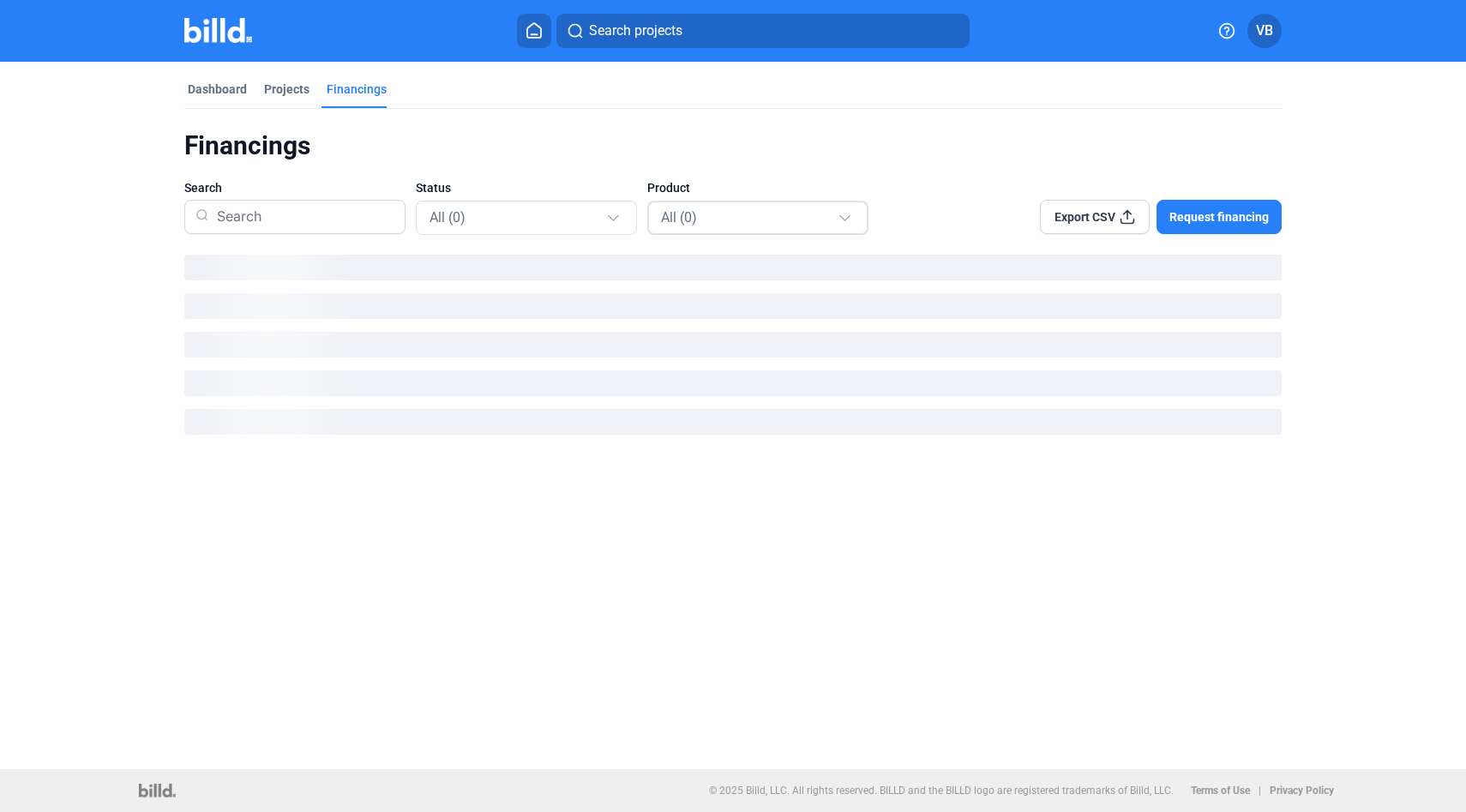
click at [753, 228] on div "All (0)" at bounding box center [759, 217] width 196 height 33
click at [740, 332] on span "Material Financing (0)" at bounding box center [723, 330] width 125 height 15
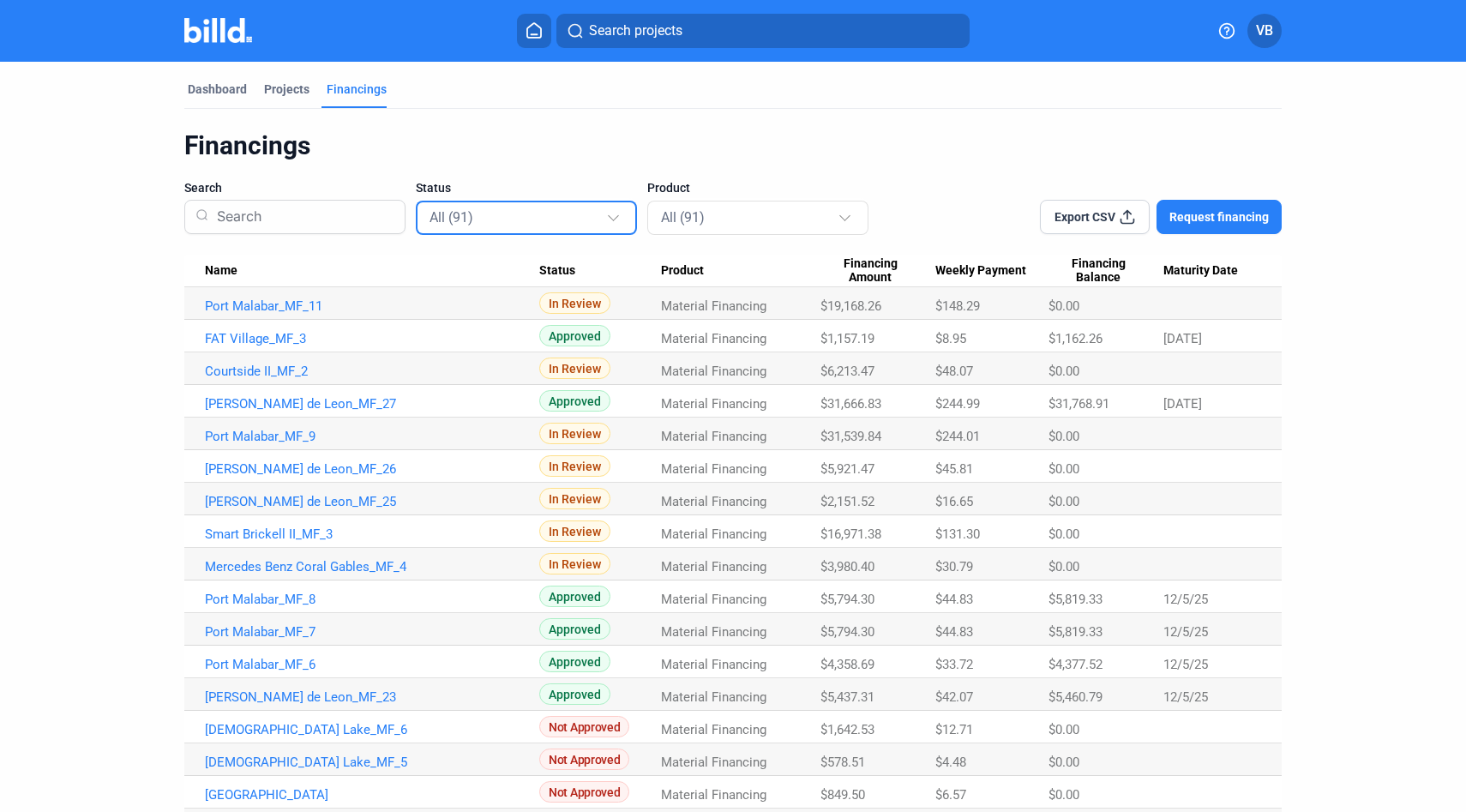
click at [570, 221] on div "All (91)" at bounding box center [518, 216] width 177 height 22
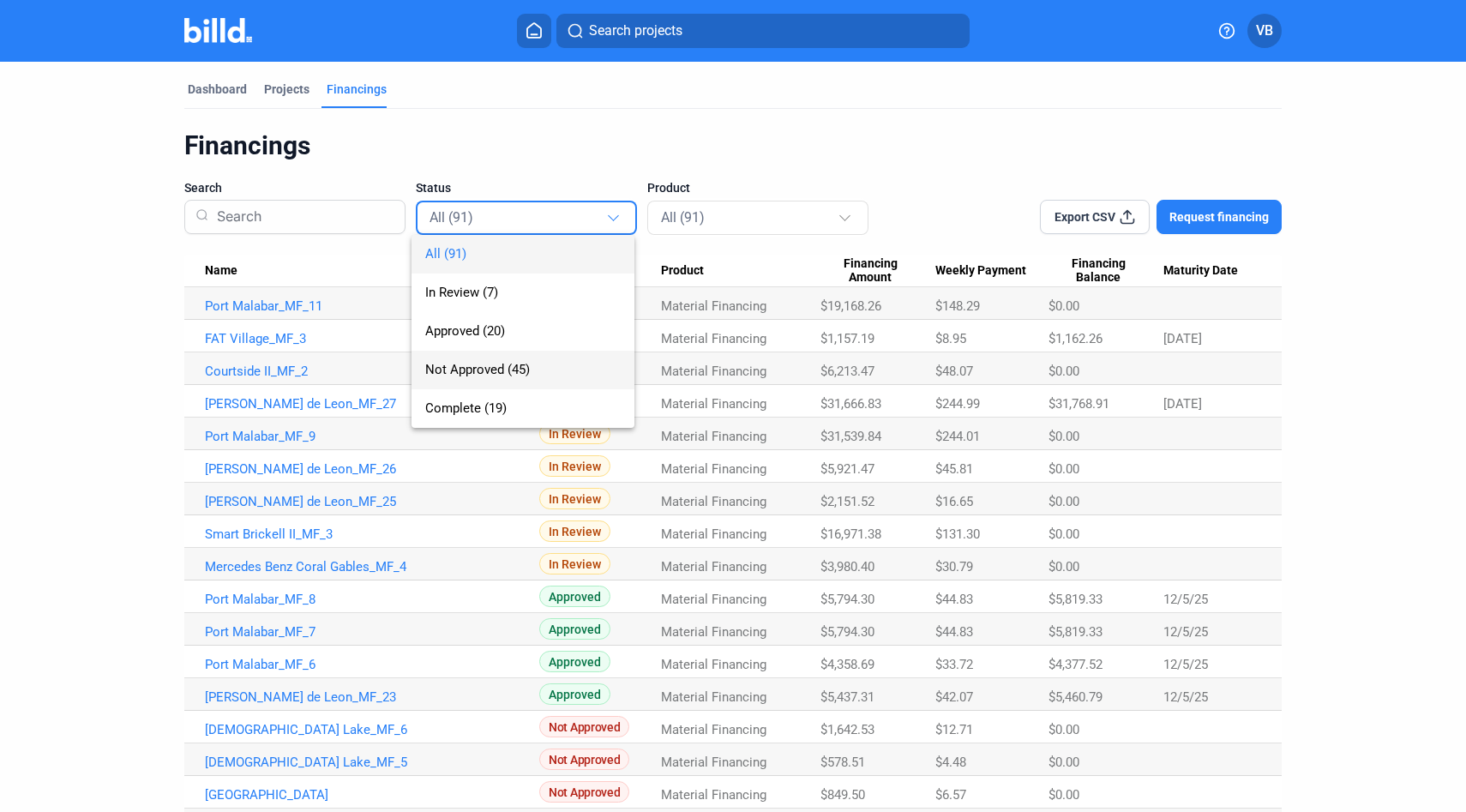
click at [534, 358] on span "Not Approved (45)" at bounding box center [523, 370] width 196 height 39
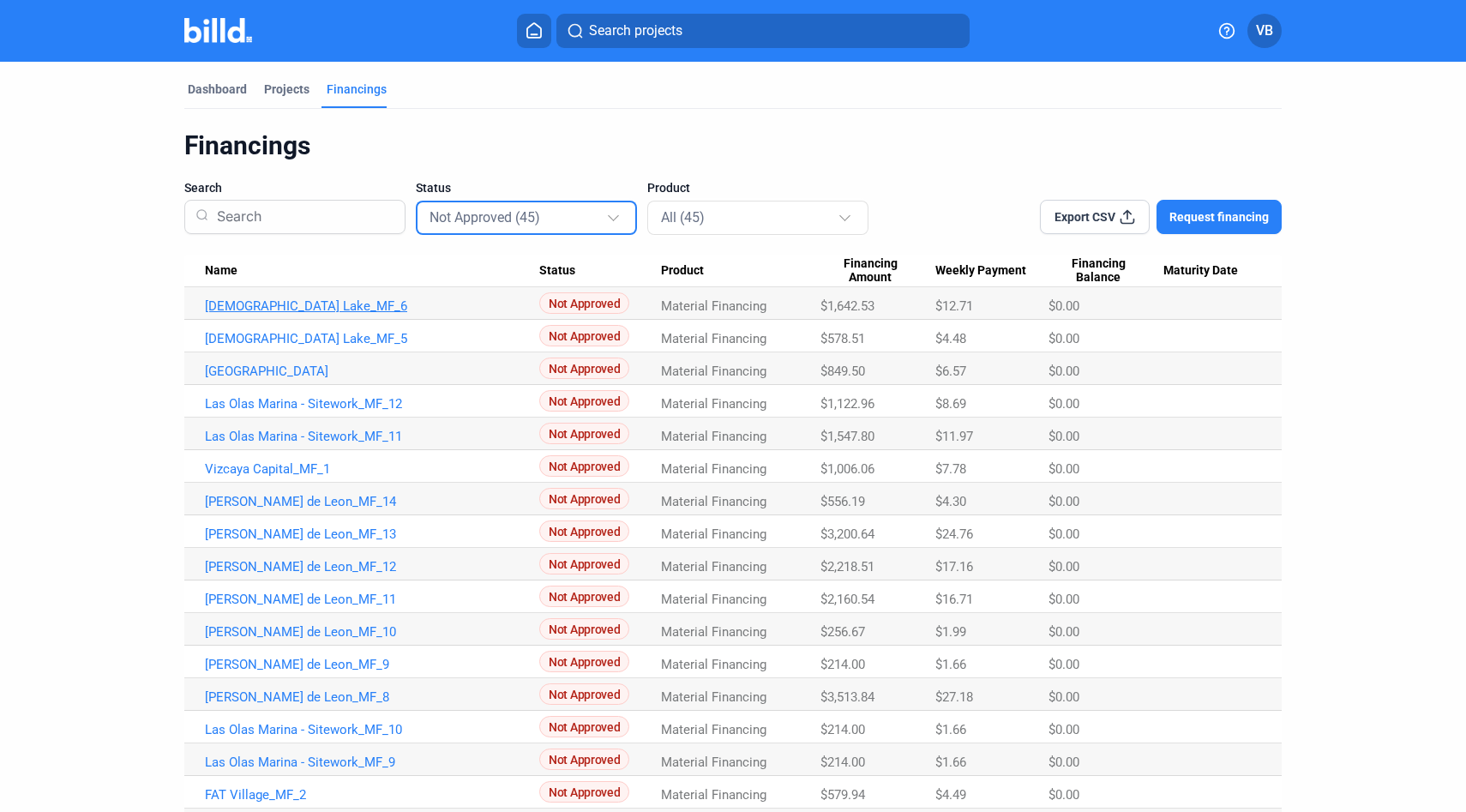
click at [285, 313] on link "[DEMOGRAPHIC_DATA] Lake_MF_6" at bounding box center [371, 306] width 335 height 15
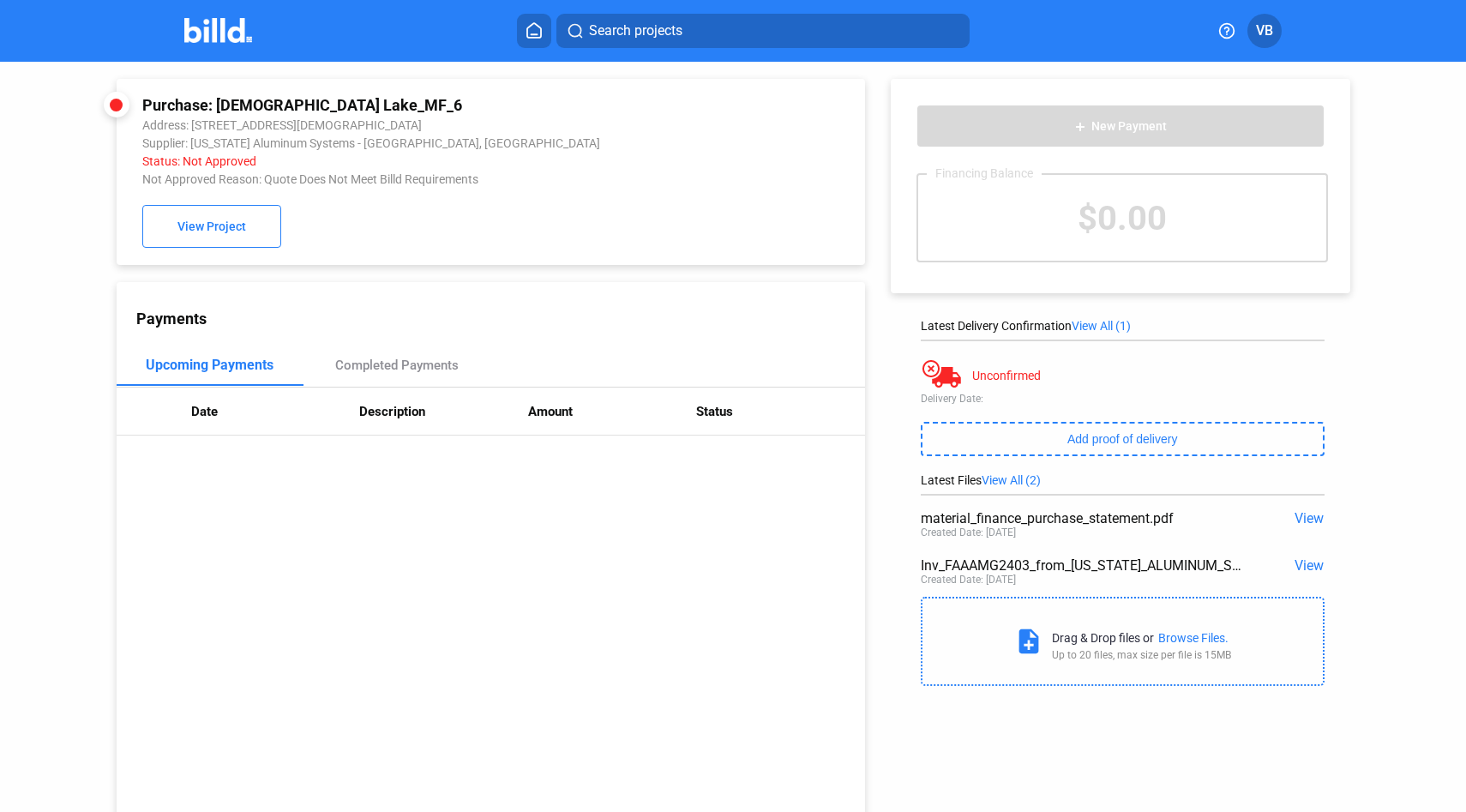
click at [220, 29] on img at bounding box center [218, 31] width 68 height 25
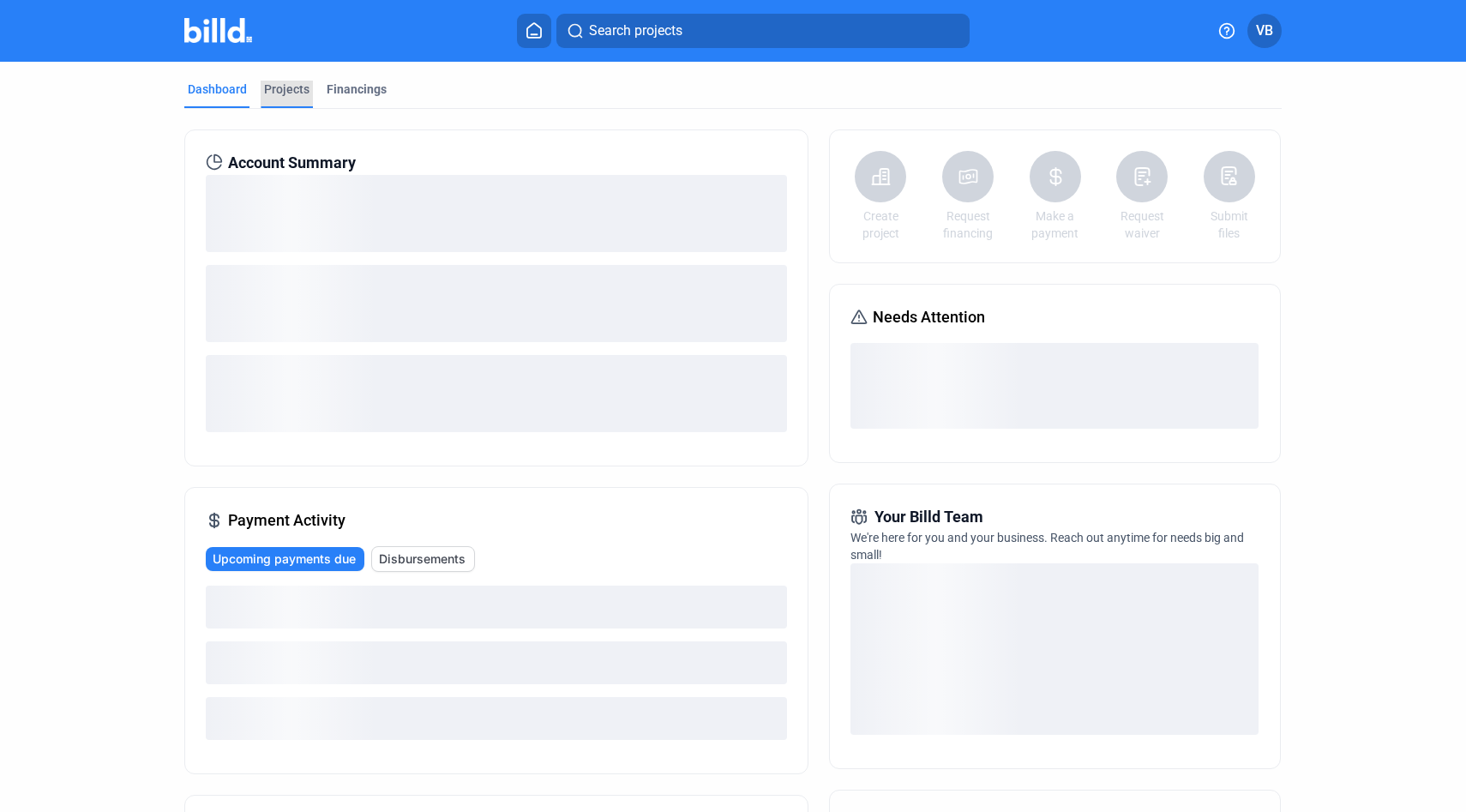
click at [286, 91] on div "Projects" at bounding box center [286, 89] width 46 height 17
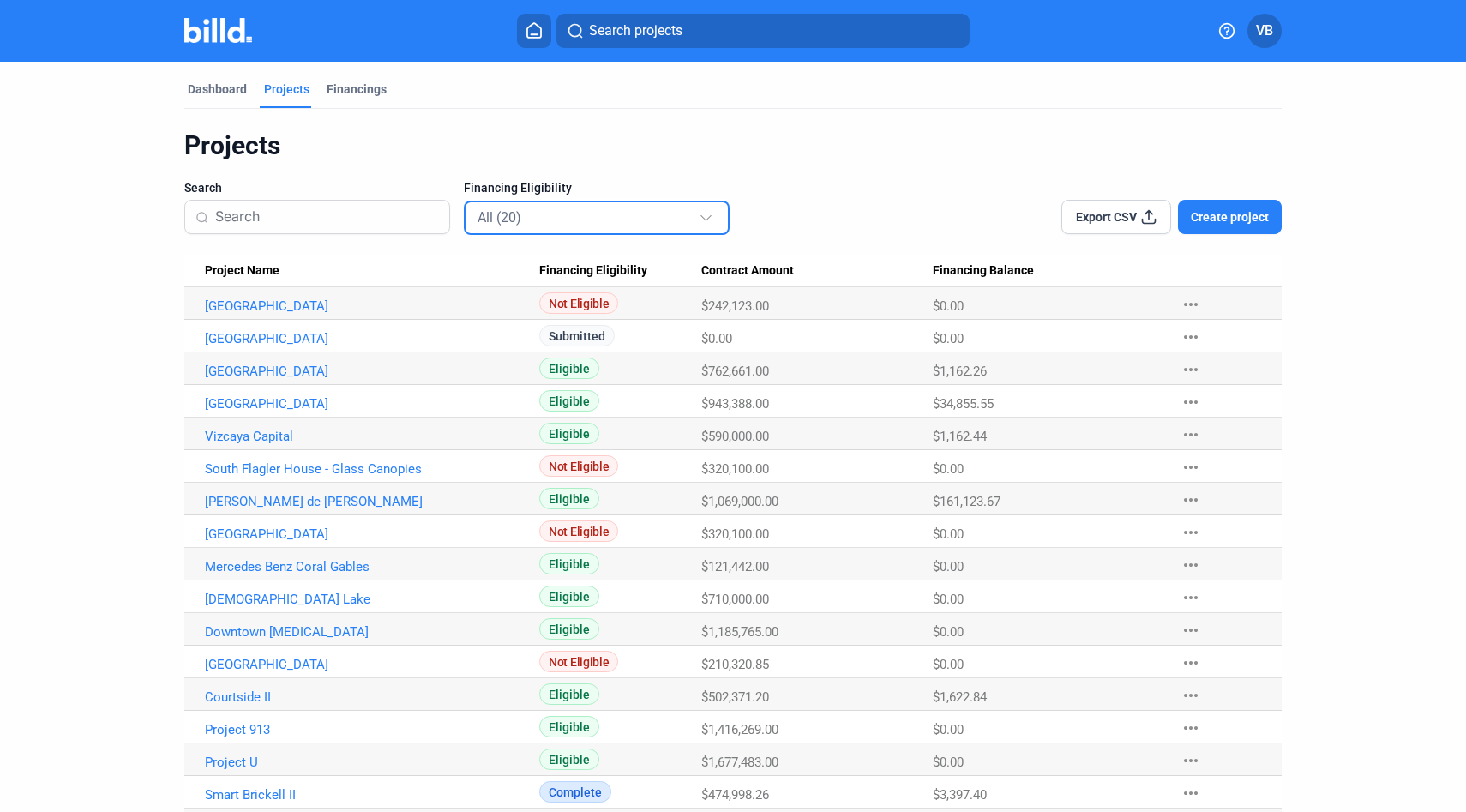
click at [555, 223] on div "All (20)" at bounding box center [588, 216] width 222 height 22
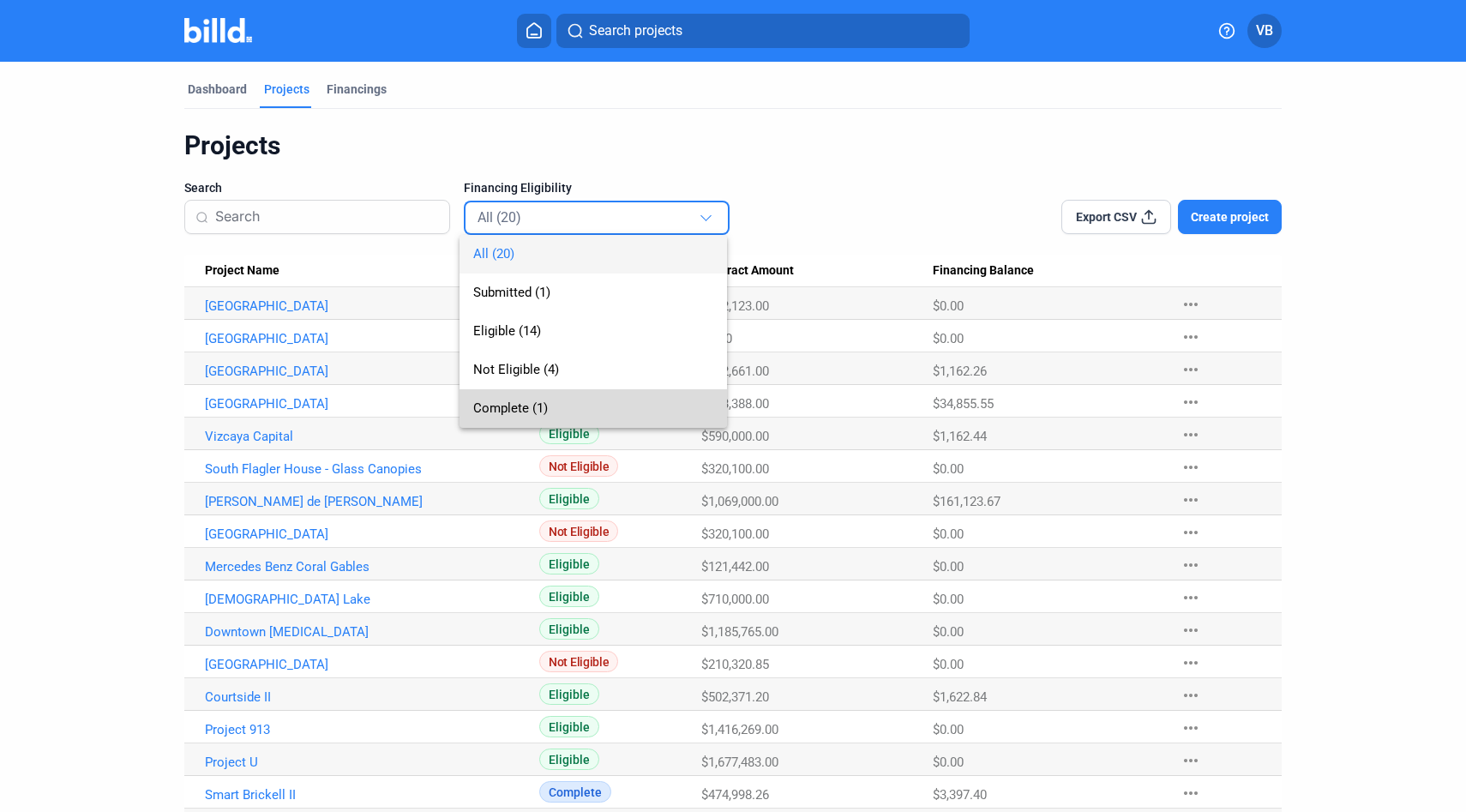
click at [526, 407] on span "Complete (1)" at bounding box center [510, 407] width 74 height 15
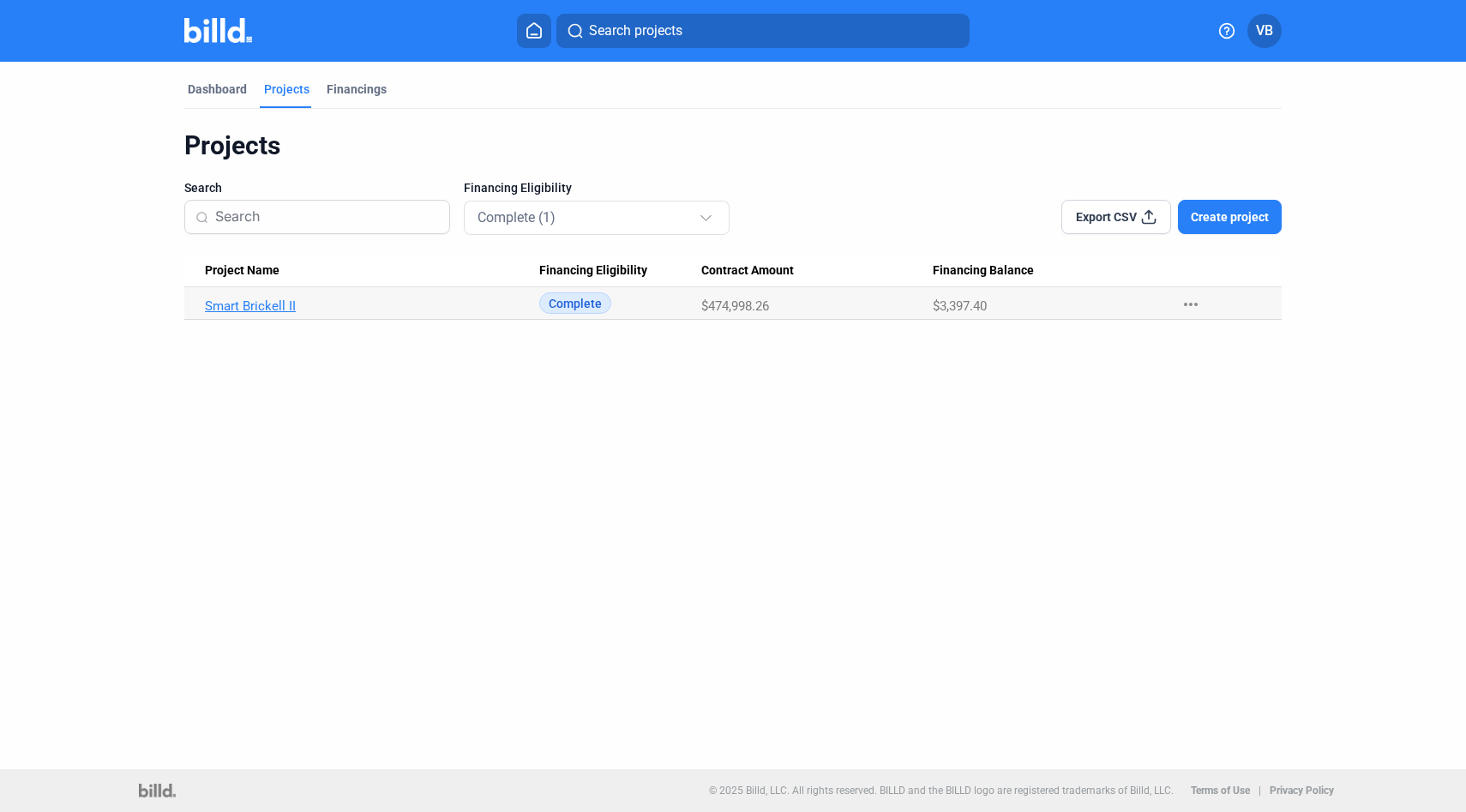
click at [282, 307] on link "Smart Brickell II" at bounding box center [371, 306] width 335 height 15
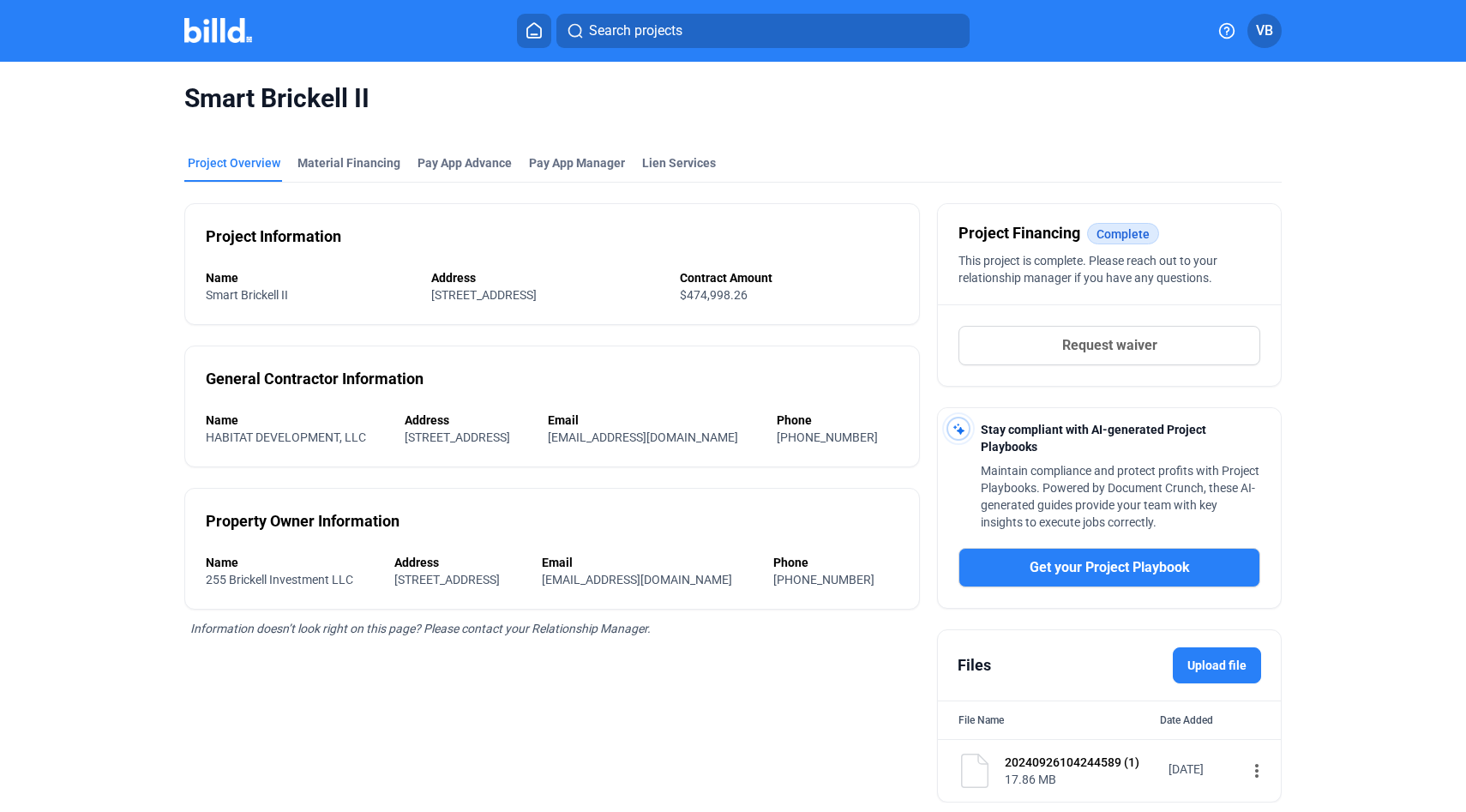
scroll to position [54, 0]
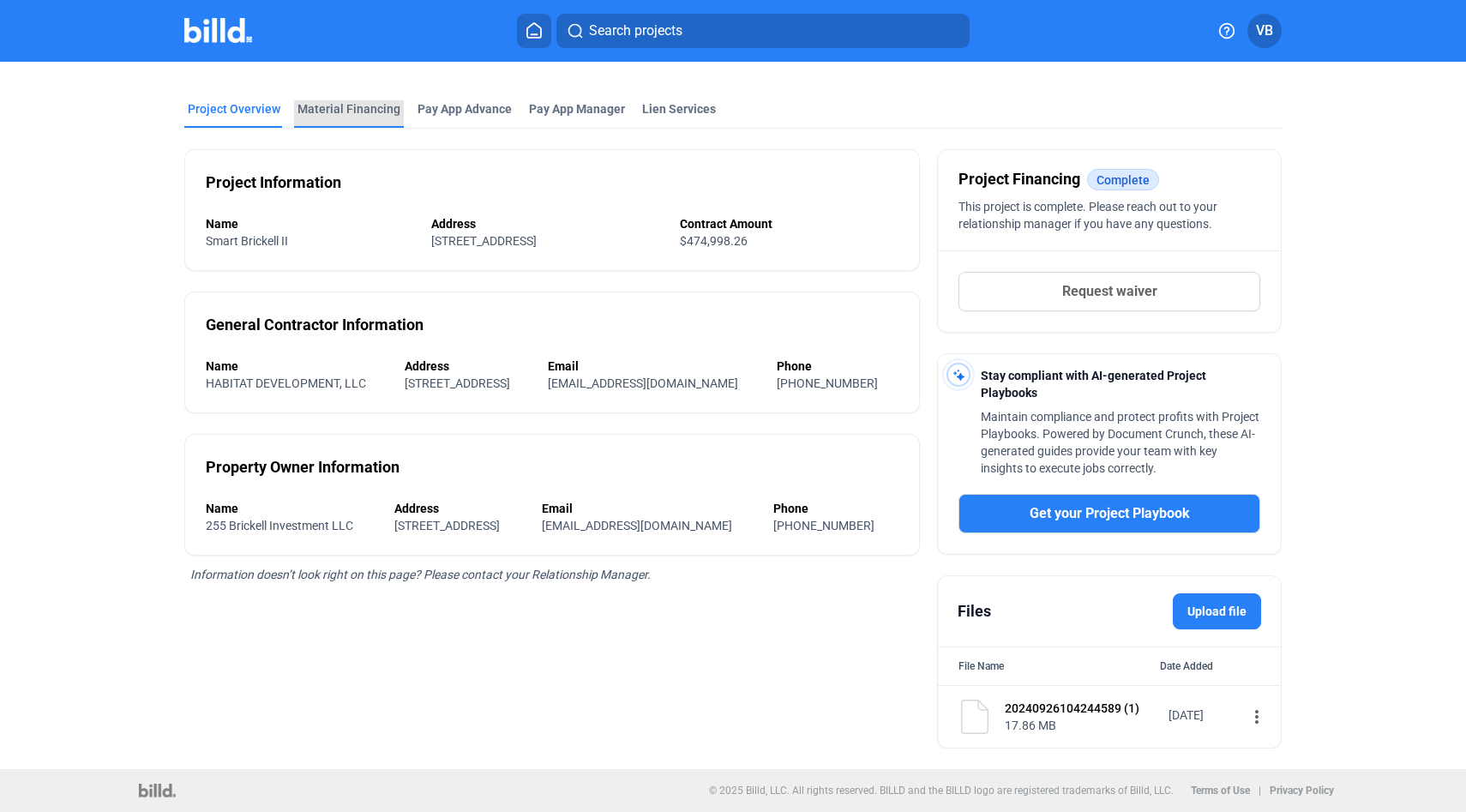
click at [377, 115] on div "Material Financing" at bounding box center [349, 109] width 103 height 17
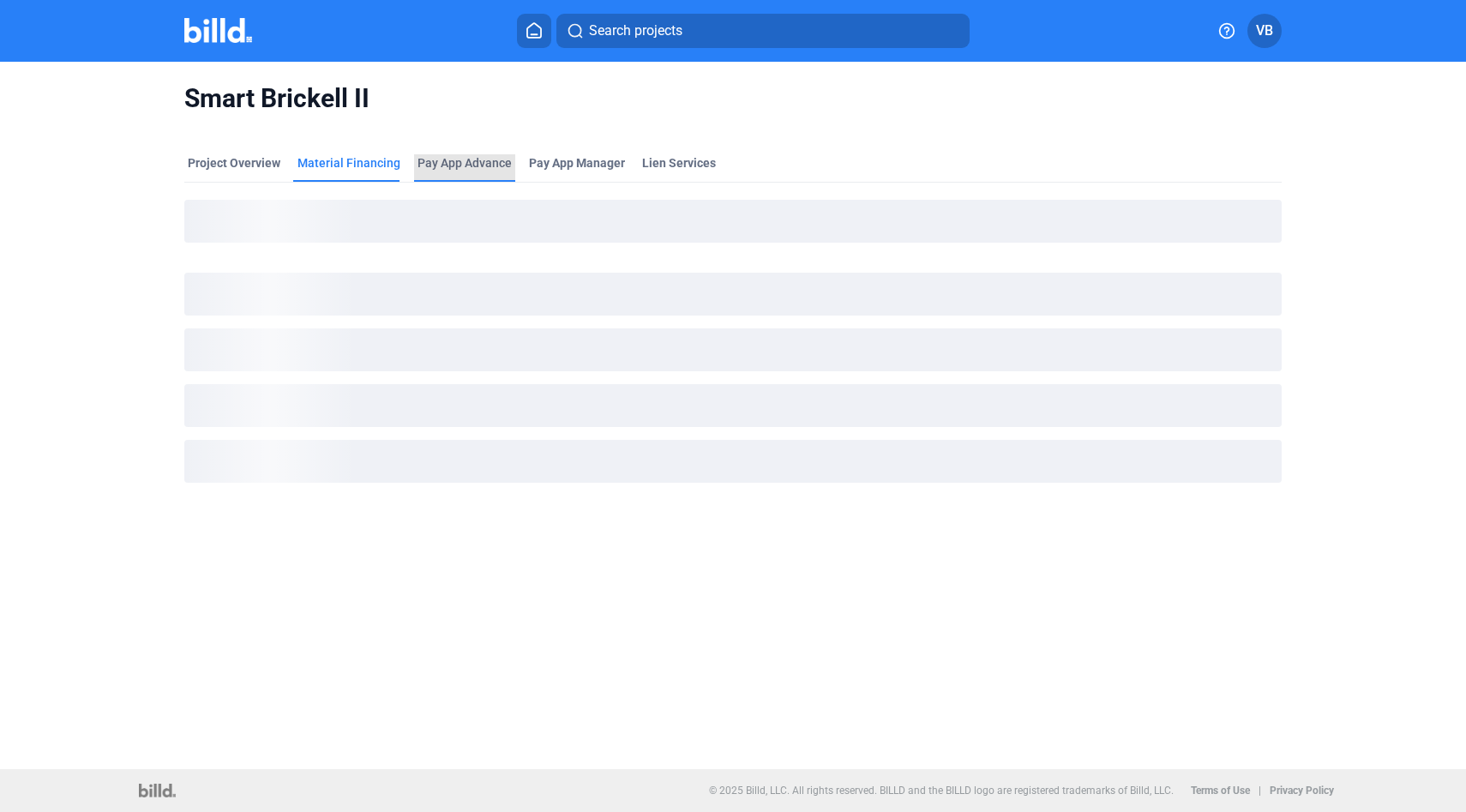
click at [440, 157] on div "Pay App Advance" at bounding box center [464, 162] width 94 height 17
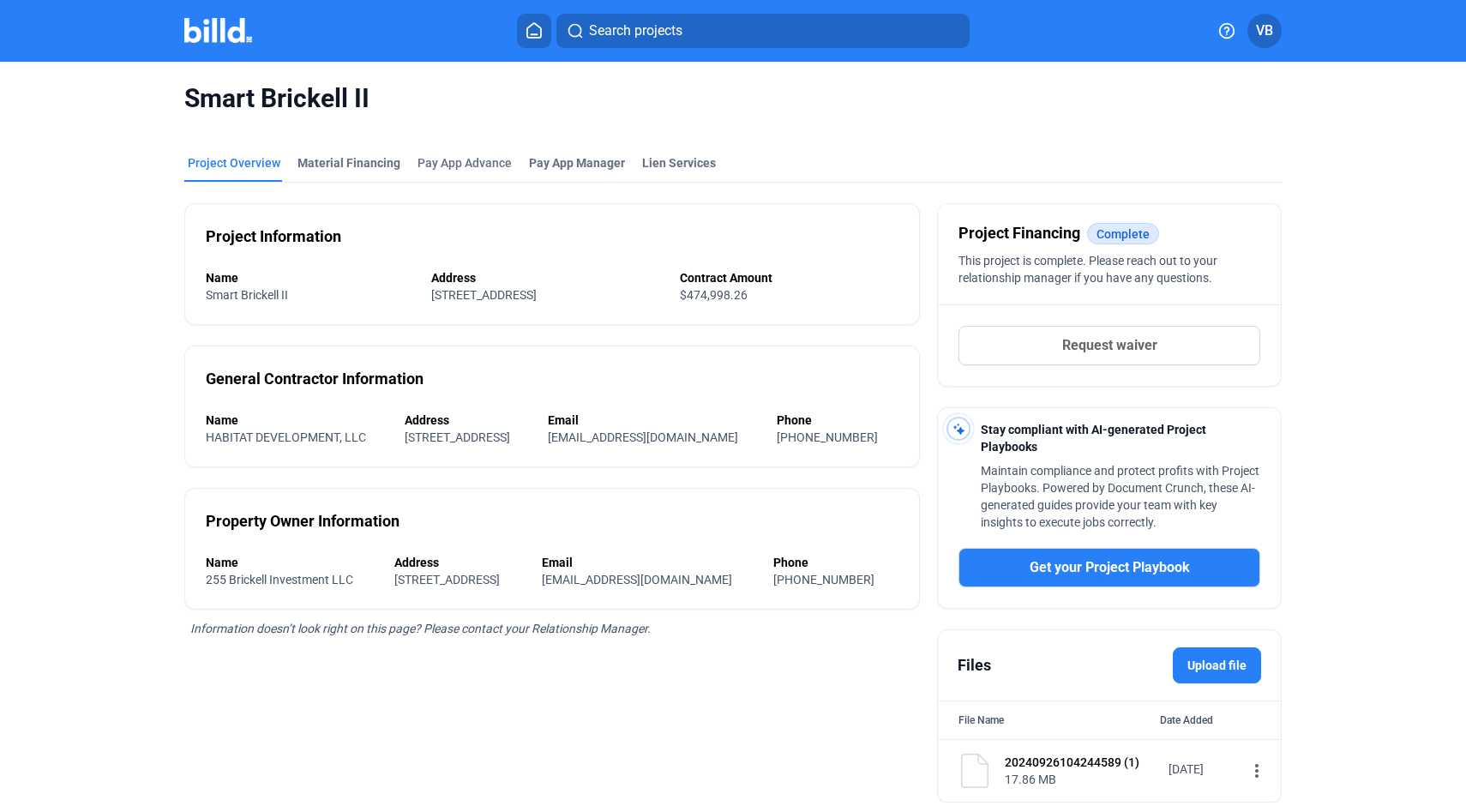
click at [211, 33] on img at bounding box center [218, 31] width 68 height 25
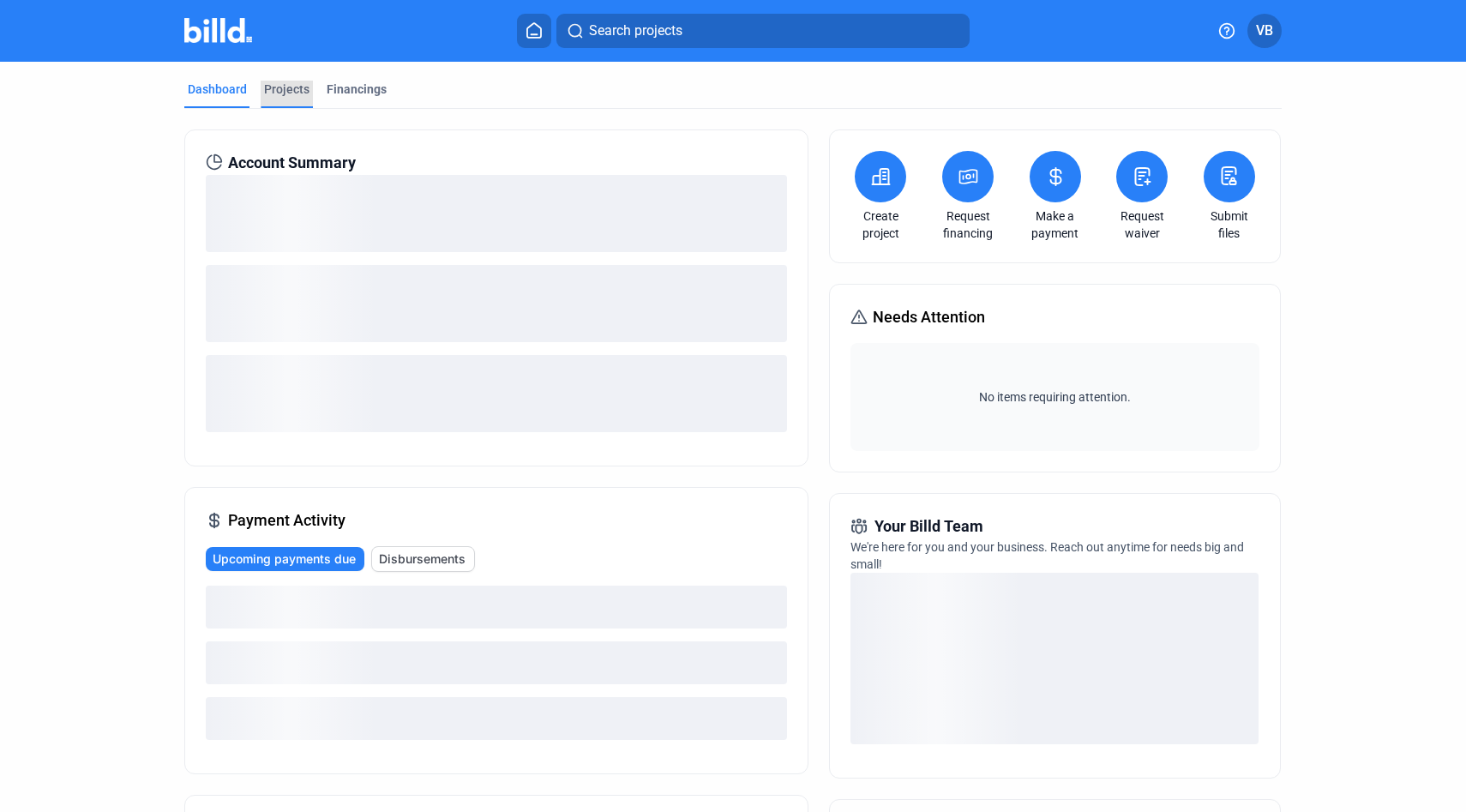
click at [283, 92] on div "Projects" at bounding box center [286, 89] width 46 height 17
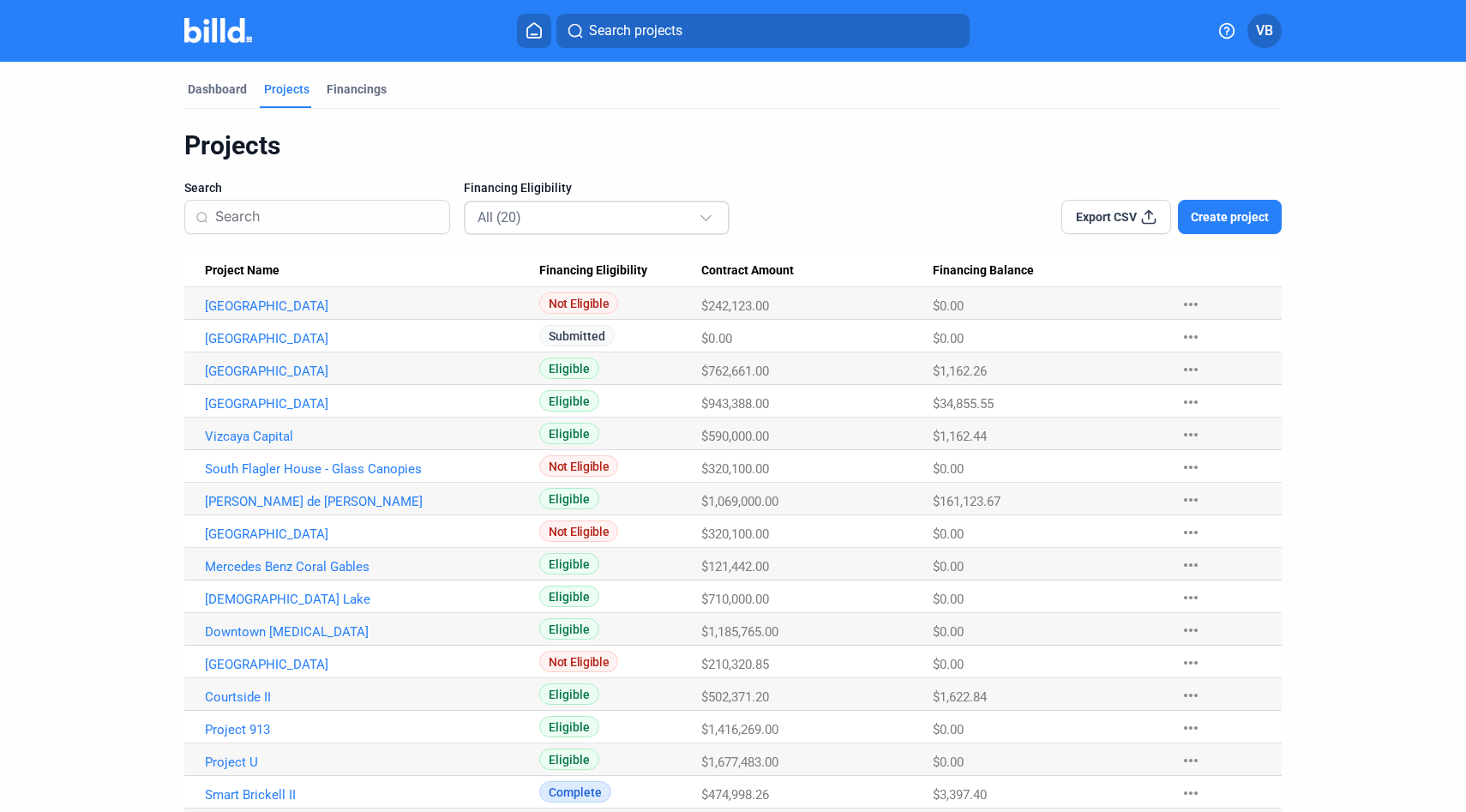
click at [549, 216] on div "All (20)" at bounding box center [588, 216] width 222 height 22
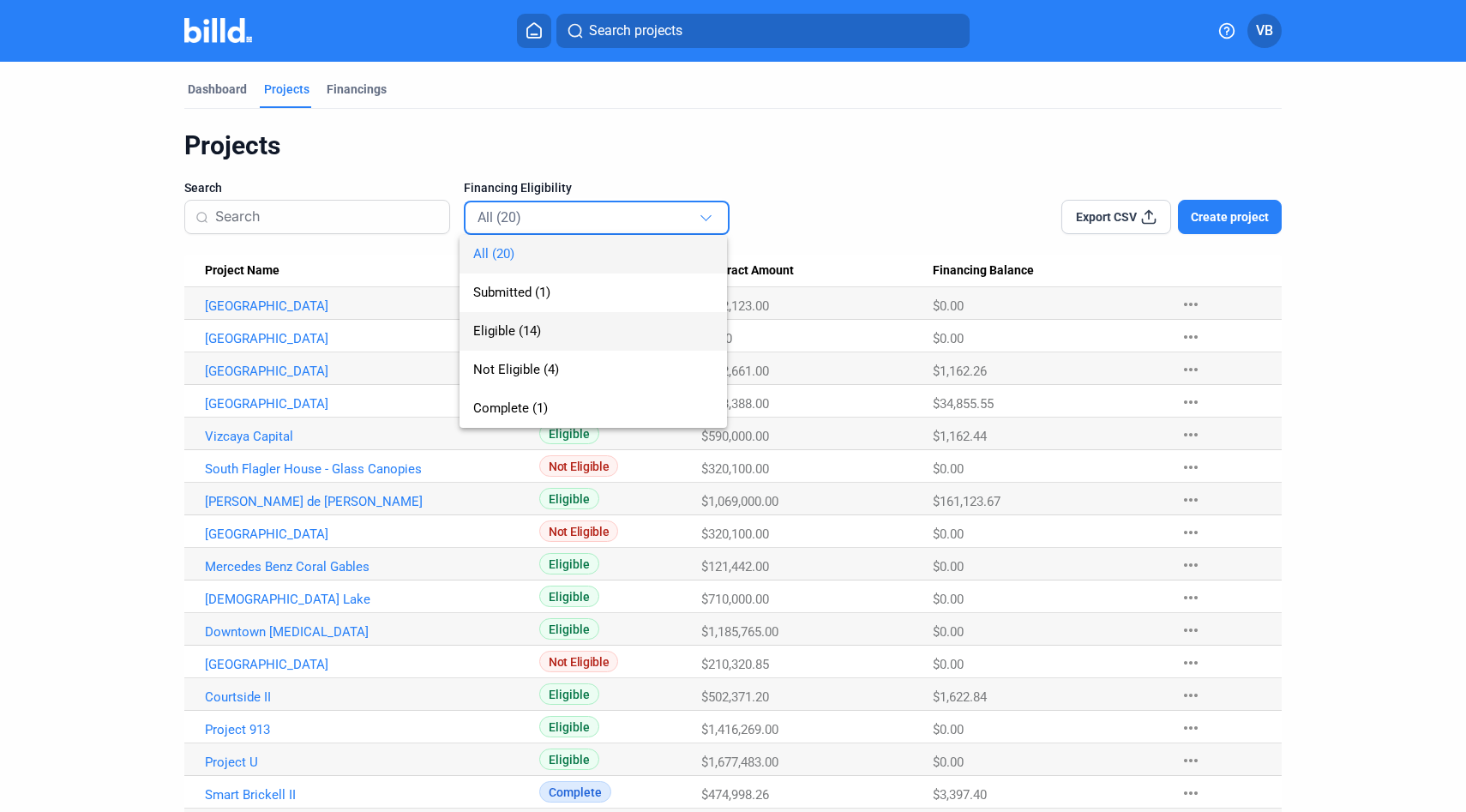
click at [568, 334] on span "Eligible (14)" at bounding box center [594, 331] width 240 height 39
